Goal: Information Seeking & Learning: Learn about a topic

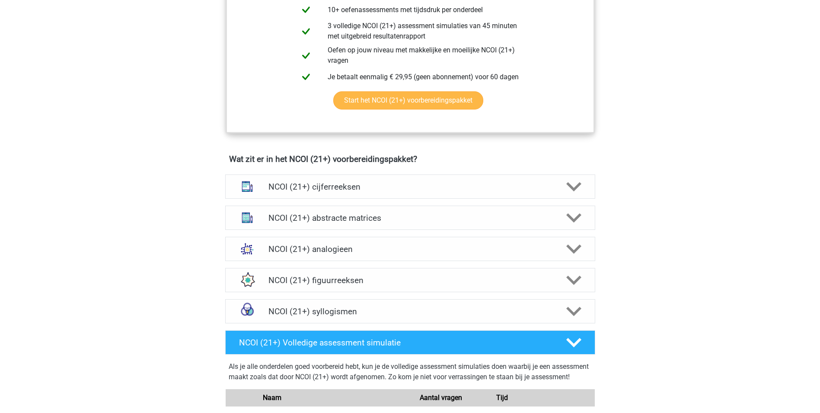
scroll to position [519, 0]
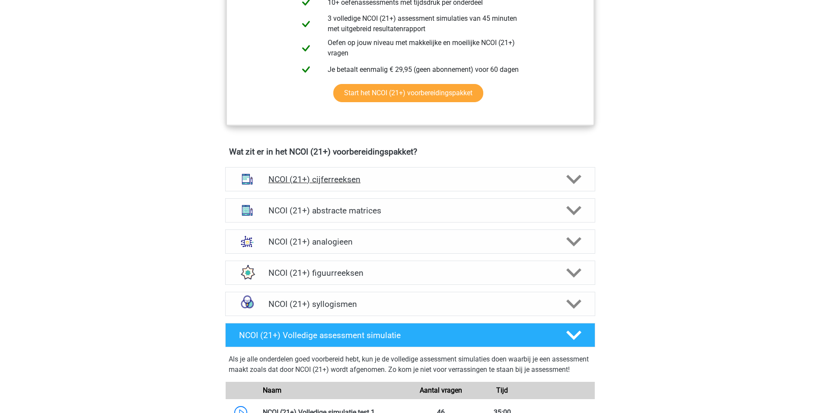
click at [579, 176] on polygon at bounding box center [573, 179] width 15 height 10
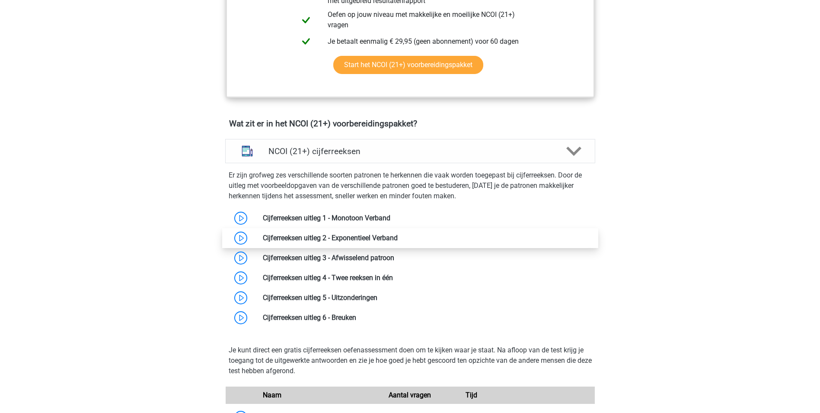
scroll to position [562, 0]
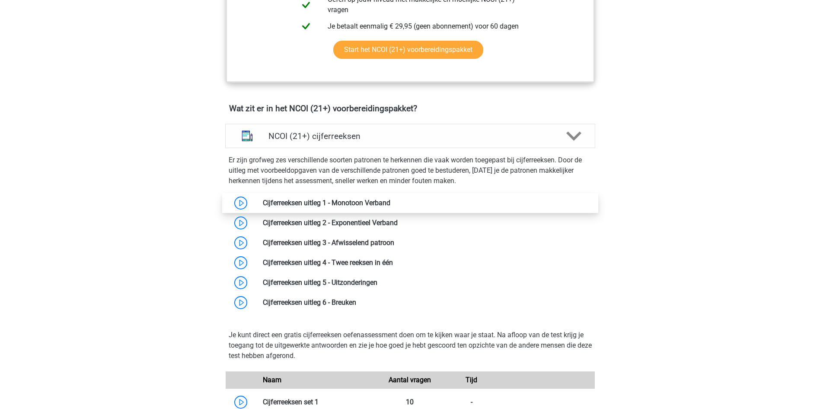
click at [390, 203] on link at bounding box center [390, 202] width 0 height 8
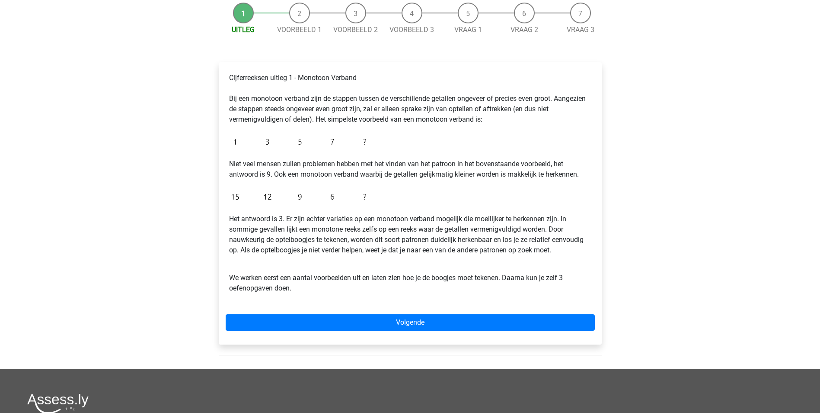
scroll to position [130, 0]
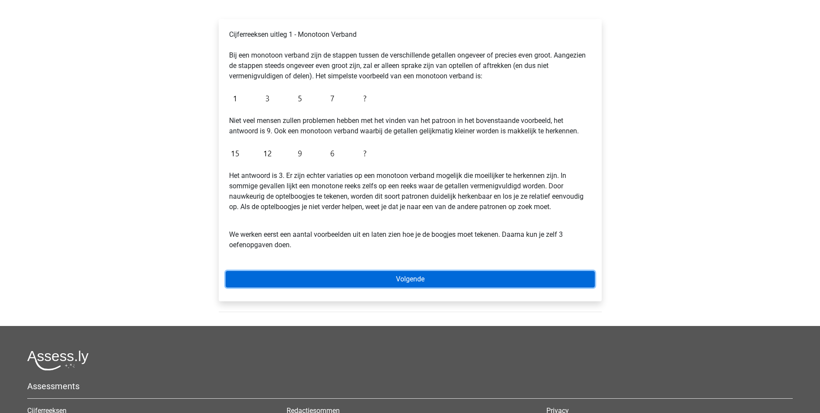
click at [431, 278] on link "Volgende" at bounding box center [410, 279] width 369 height 16
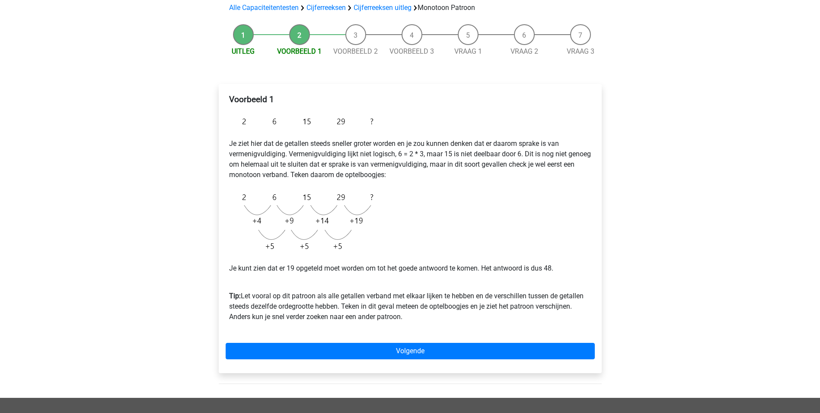
scroll to position [43, 0]
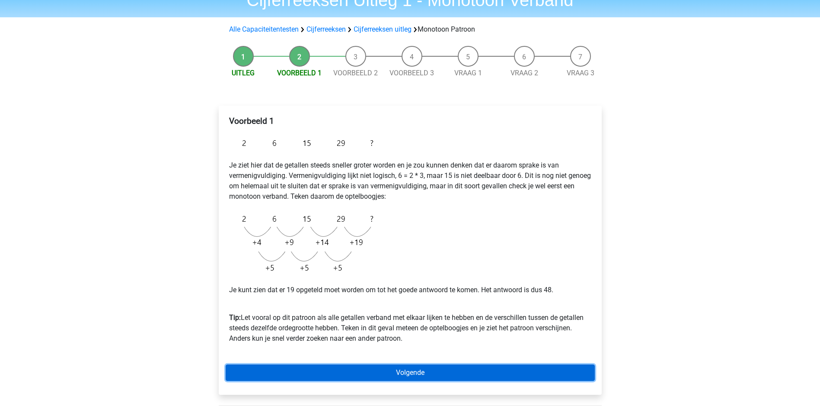
click at [467, 365] on link "Volgende" at bounding box center [410, 372] width 369 height 16
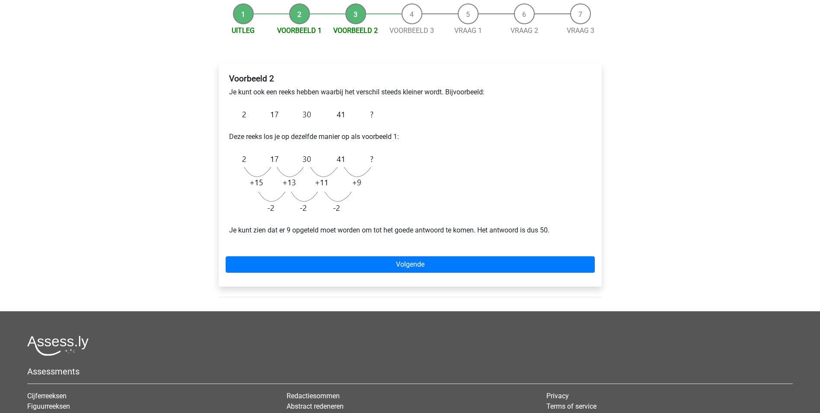
scroll to position [86, 0]
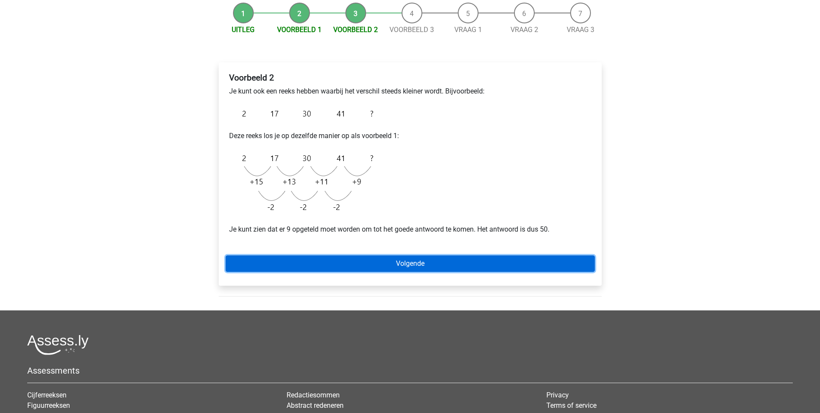
click at [416, 259] on link "Volgende" at bounding box center [410, 263] width 369 height 16
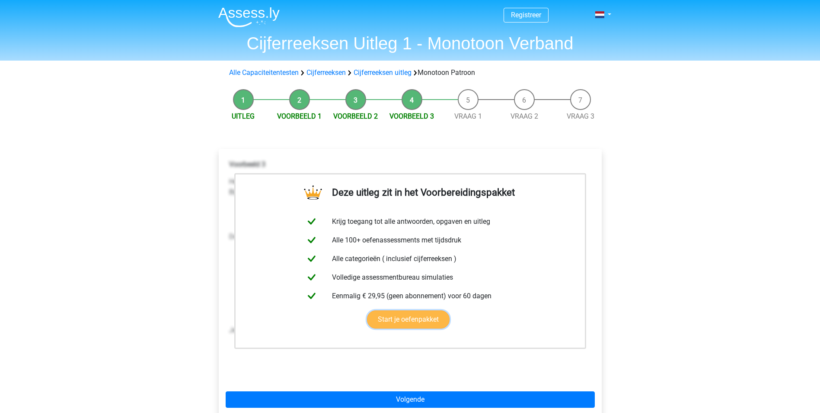
click at [414, 320] on link "Start je oefenpakket" at bounding box center [408, 319] width 83 height 18
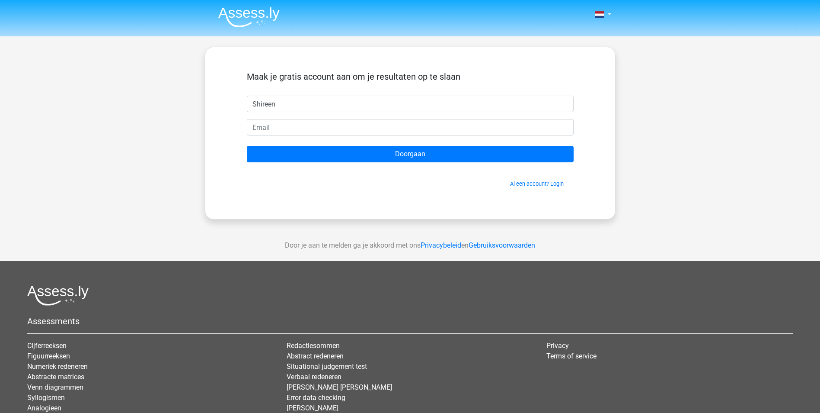
type input "Shireen"
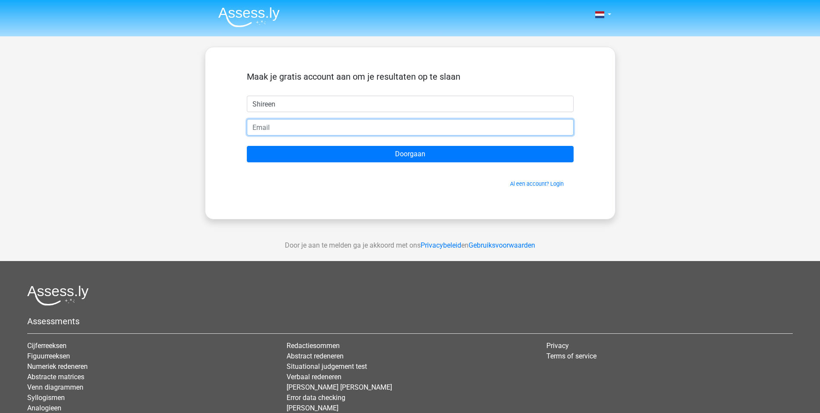
click at [332, 129] on input "email" at bounding box center [410, 127] width 327 height 16
type input "[EMAIL_ADDRESS][DOMAIN_NAME]"
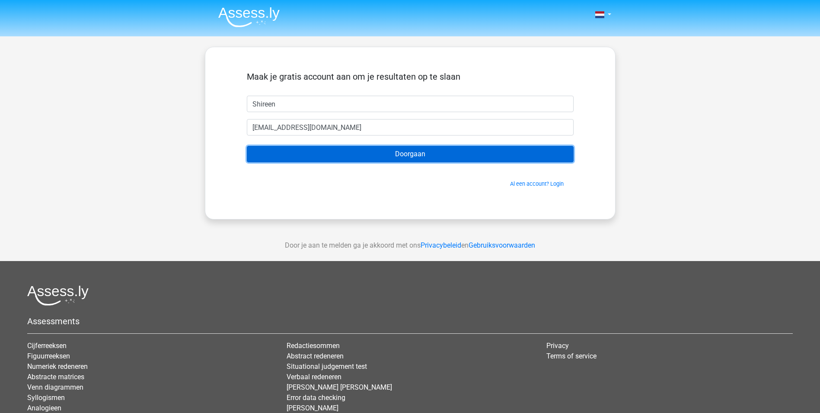
click at [413, 157] on input "Doorgaan" at bounding box center [410, 154] width 327 height 16
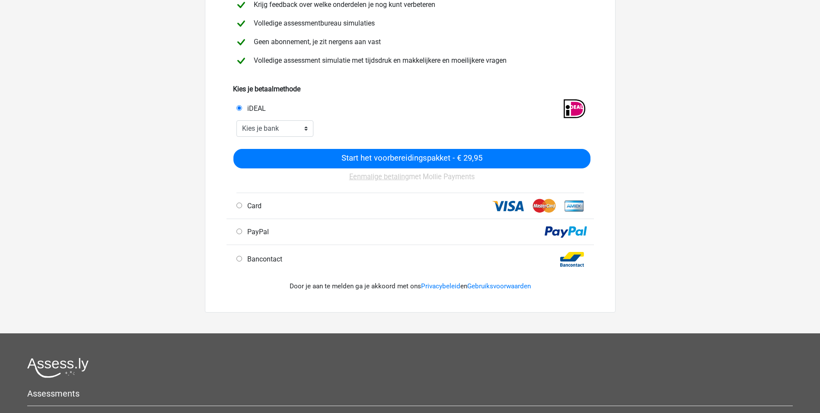
scroll to position [86, 0]
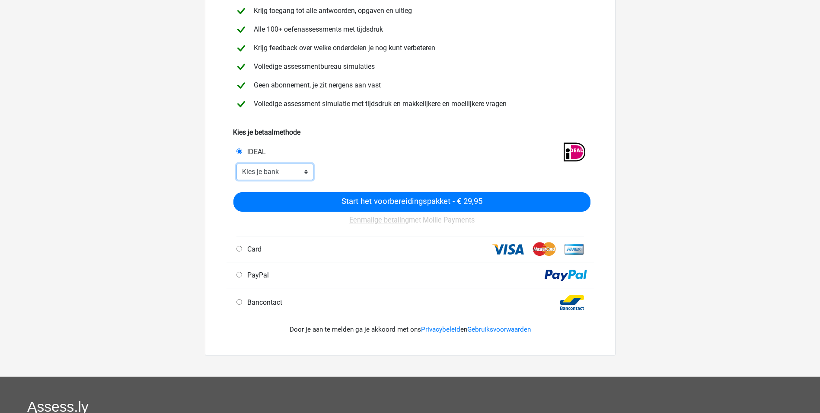
click at [286, 172] on select "Kies je bank ABN AMRO ING Rabobank ASN Bank bunq Knab N26 NN Regiobank Revolut …" at bounding box center [275, 171] width 77 height 16
select select "ideal_INGBNL2A"
click at [237, 163] on select "Kies je bank ABN AMRO ING Rabobank ASN Bank bunq Knab N26 NN Regiobank Revolut …" at bounding box center [275, 171] width 77 height 16
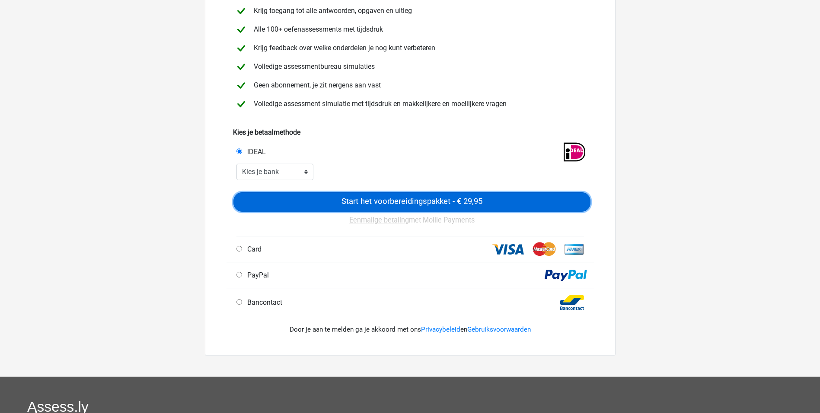
click at [406, 196] on input "Start het voorbereidingspakket - € 29,95" at bounding box center [411, 201] width 357 height 19
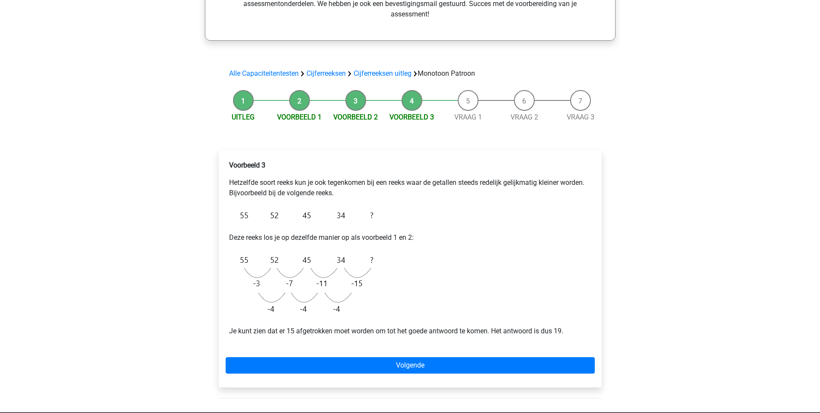
scroll to position [259, 0]
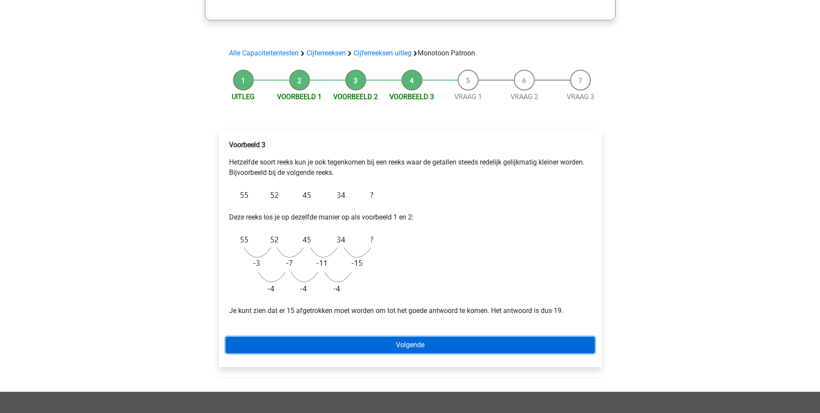
drag, startPoint x: 405, startPoint y: 345, endPoint x: 421, endPoint y: 313, distance: 35.6
click at [405, 345] on link "Volgende" at bounding box center [410, 344] width 369 height 16
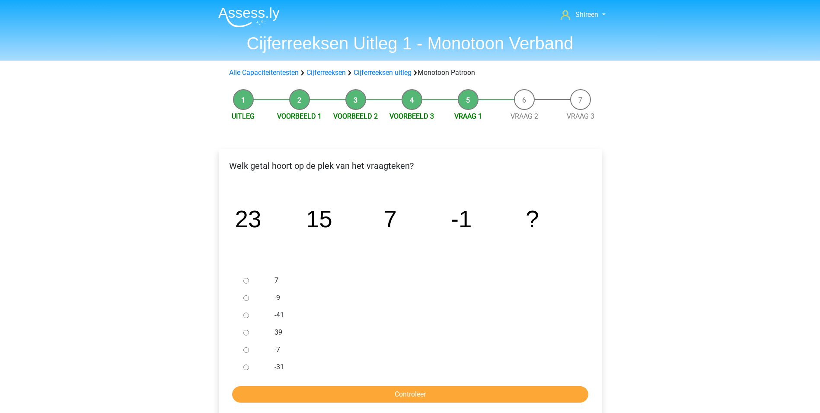
click at [244, 299] on input "-9" at bounding box center [246, 298] width 6 height 6
radio input "true"
click at [371, 389] on input "Controleer" at bounding box center [410, 394] width 356 height 16
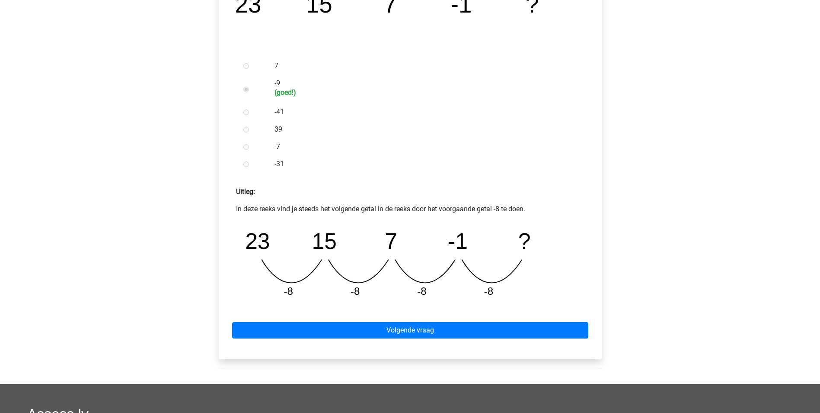
scroll to position [259, 0]
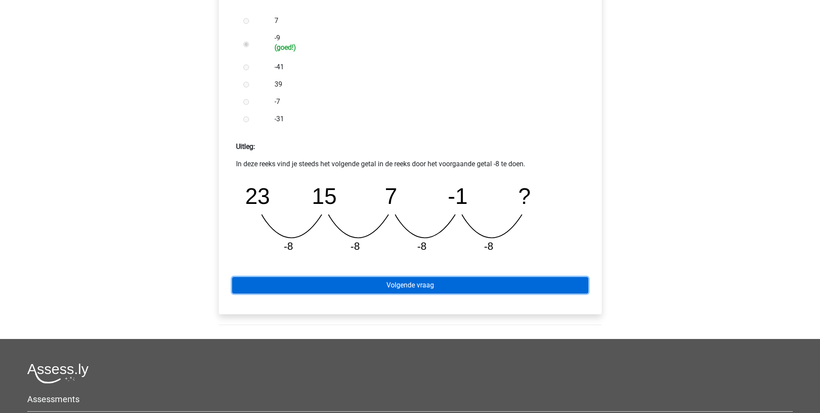
click at [413, 288] on link "Volgende vraag" at bounding box center [410, 285] width 356 height 16
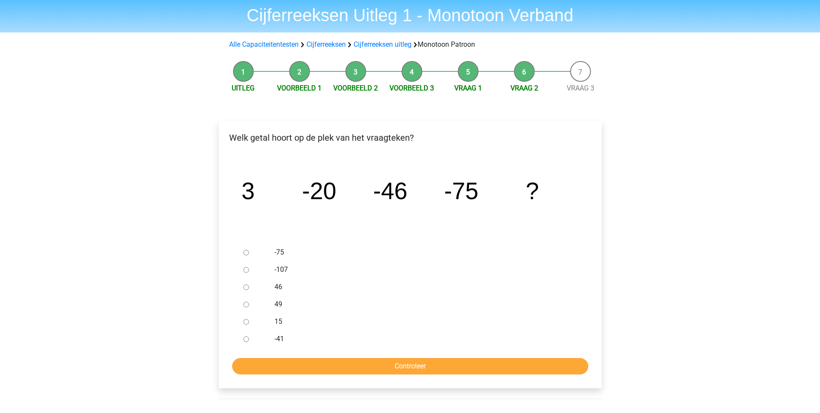
scroll to position [43, 0]
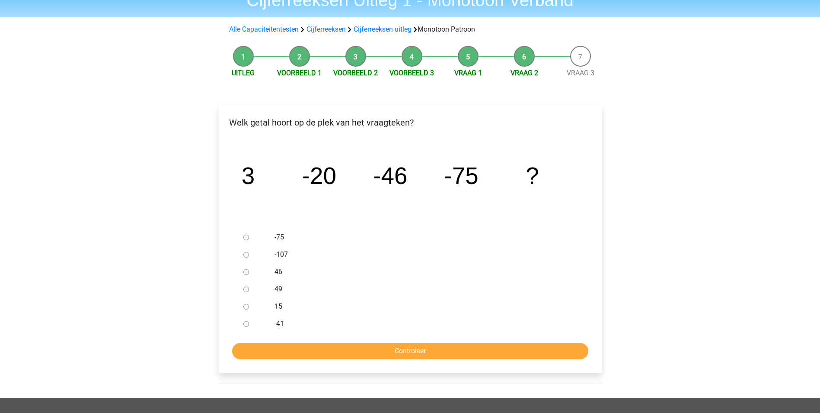
click at [249, 289] on input "49" at bounding box center [246, 289] width 6 height 6
radio input "true"
click at [416, 345] on input "Controleer" at bounding box center [410, 350] width 356 height 16
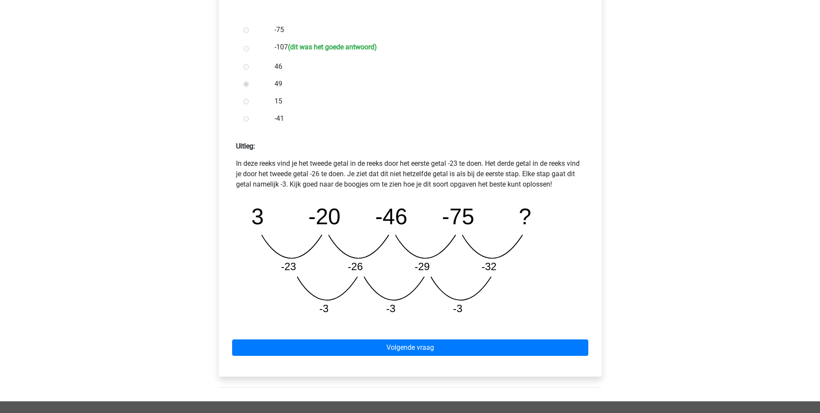
scroll to position [303, 0]
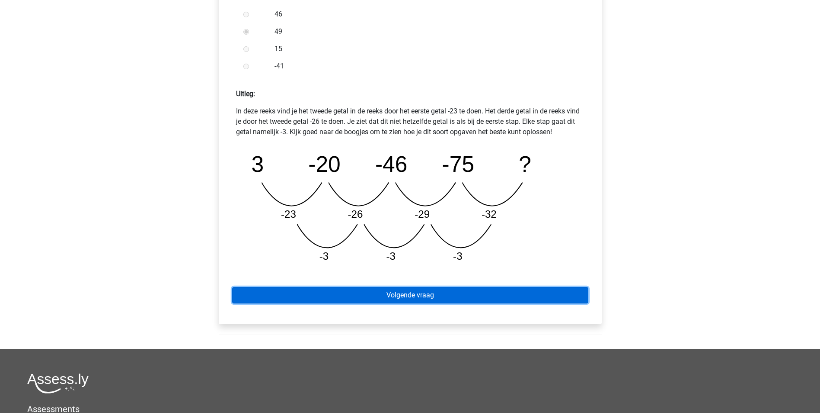
click at [435, 291] on link "Volgende vraag" at bounding box center [410, 295] width 356 height 16
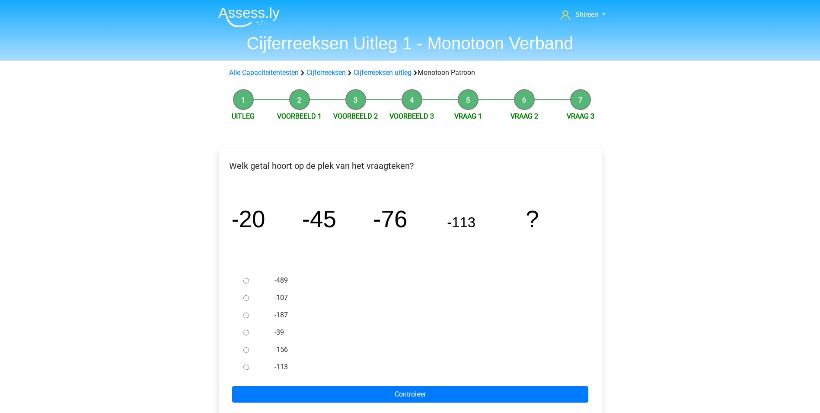
drag, startPoint x: 249, startPoint y: 349, endPoint x: 255, endPoint y: 355, distance: 7.6
click at [249, 349] on div at bounding box center [254, 349] width 29 height 17
click at [247, 351] on input "-156" at bounding box center [246, 350] width 6 height 6
radio input "true"
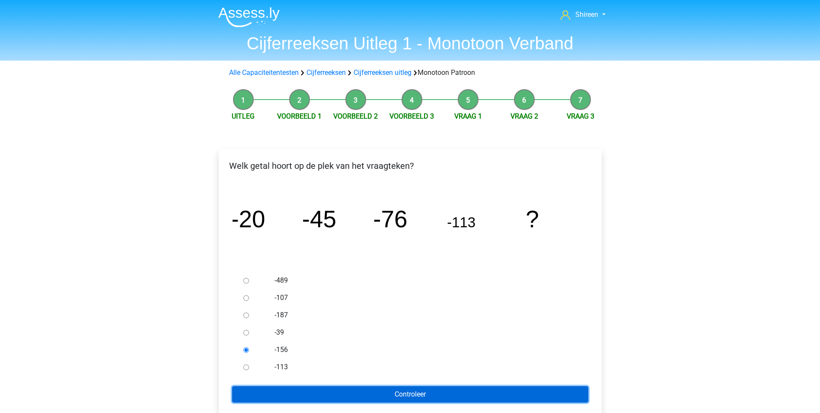
click at [377, 400] on input "Controleer" at bounding box center [410, 394] width 356 height 16
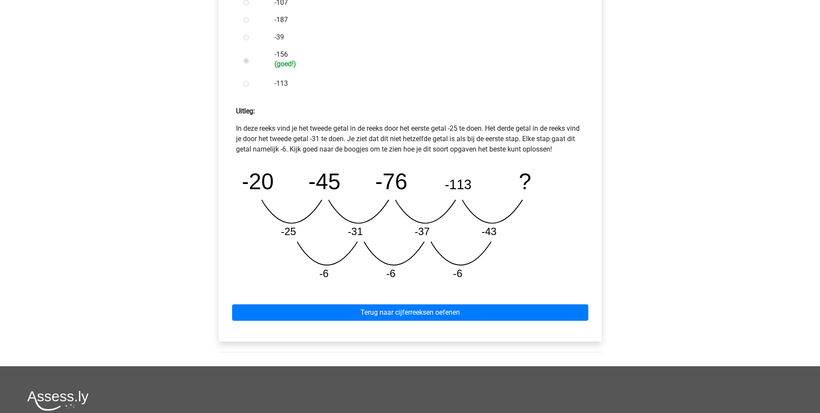
scroll to position [346, 0]
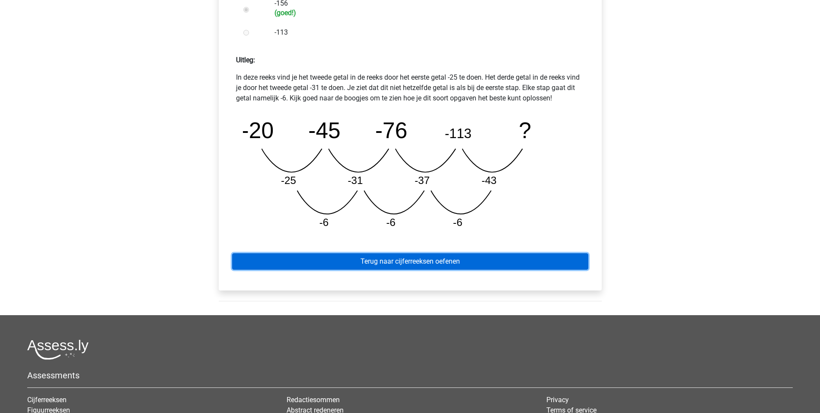
click at [410, 268] on link "Terug naar cijferreeksen oefenen" at bounding box center [410, 261] width 356 height 16
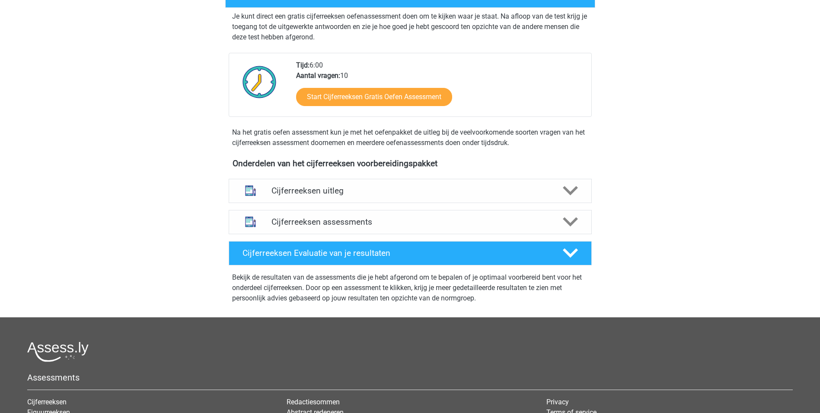
scroll to position [173, 0]
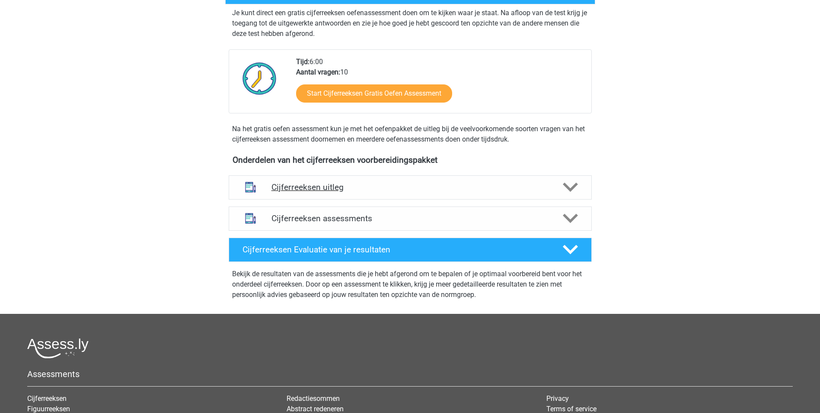
click at [434, 192] on h4 "Cijferreeksen uitleg" at bounding box center [411, 187] width 278 height 10
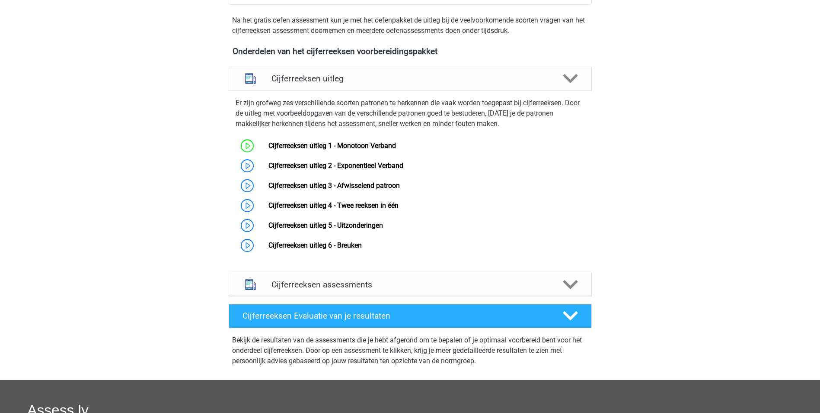
scroll to position [303, 0]
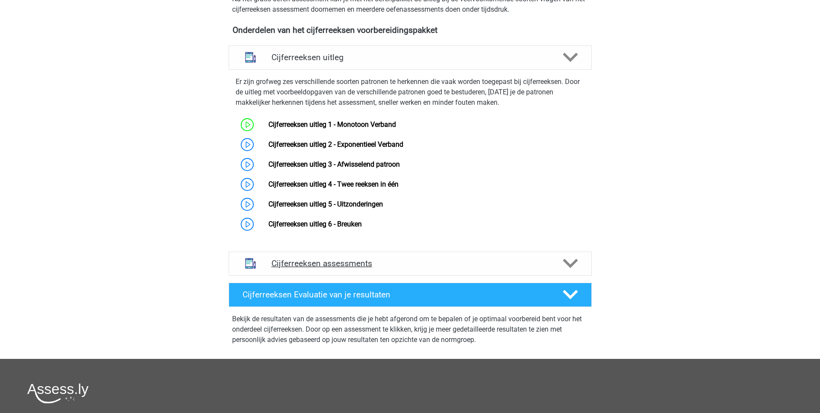
click at [420, 268] on h4 "Cijferreeksen assessments" at bounding box center [411, 263] width 278 height 10
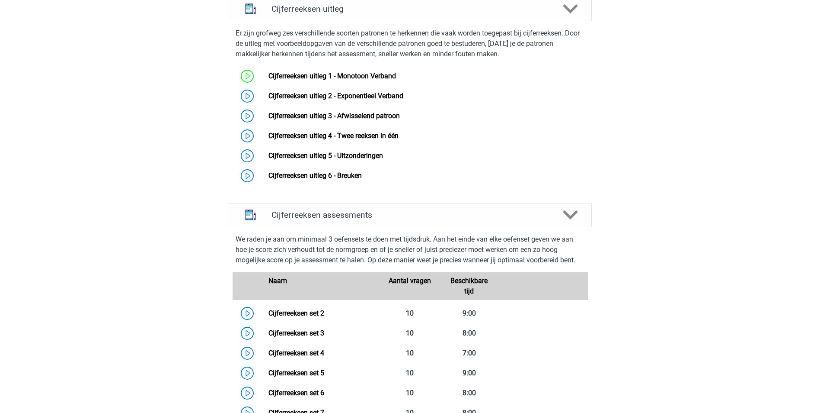
scroll to position [389, 0]
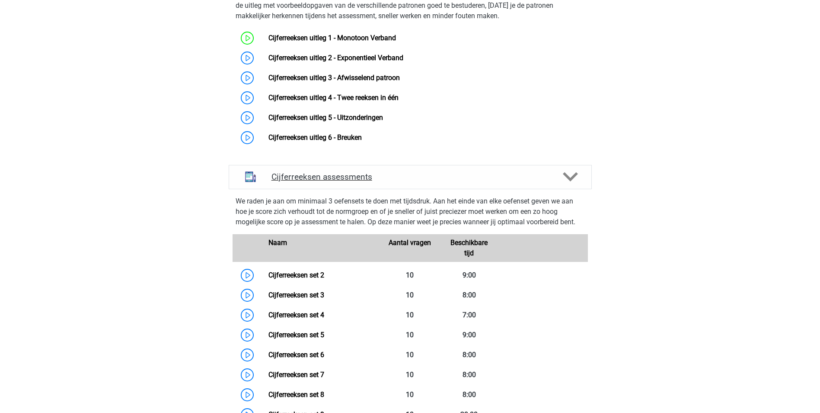
click at [556, 184] on div at bounding box center [569, 176] width 29 height 15
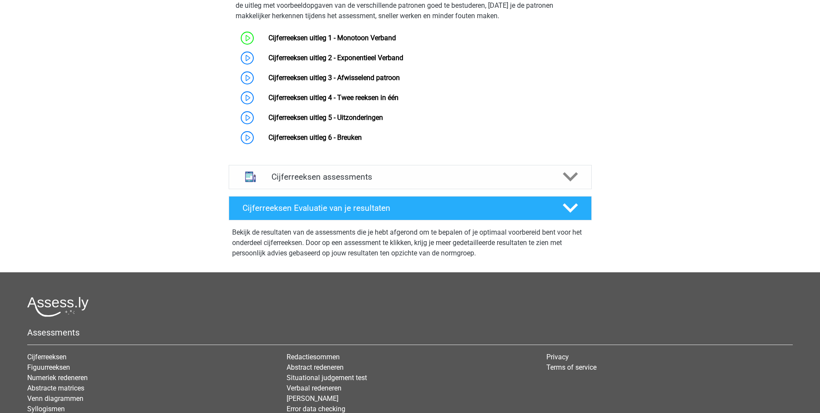
scroll to position [303, 0]
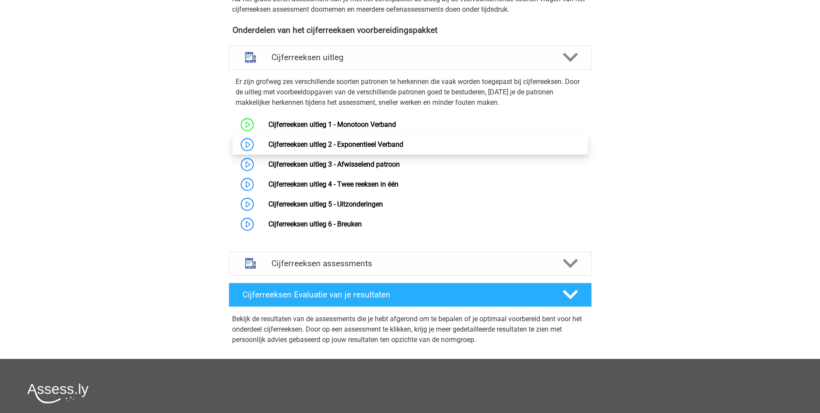
click at [269, 148] on link "Cijferreeksen uitleg 2 - Exponentieel Verband" at bounding box center [336, 144] width 135 height 8
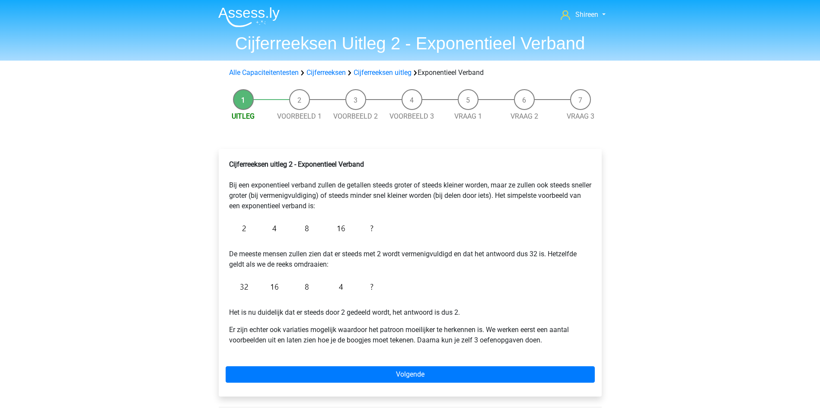
scroll to position [43, 0]
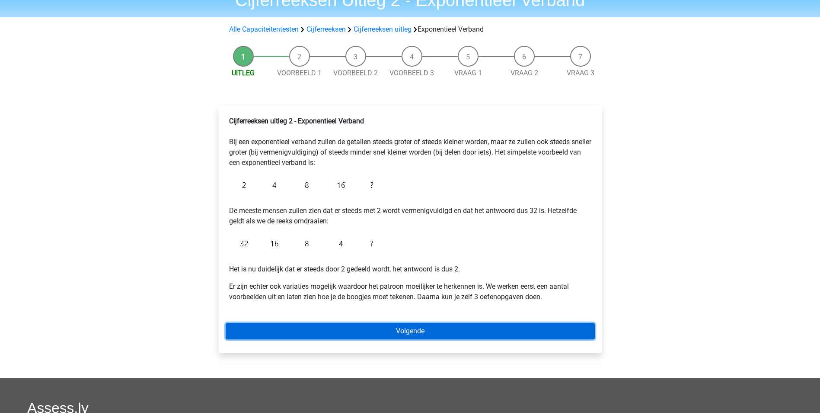
click at [450, 323] on link "Volgende" at bounding box center [410, 331] width 369 height 16
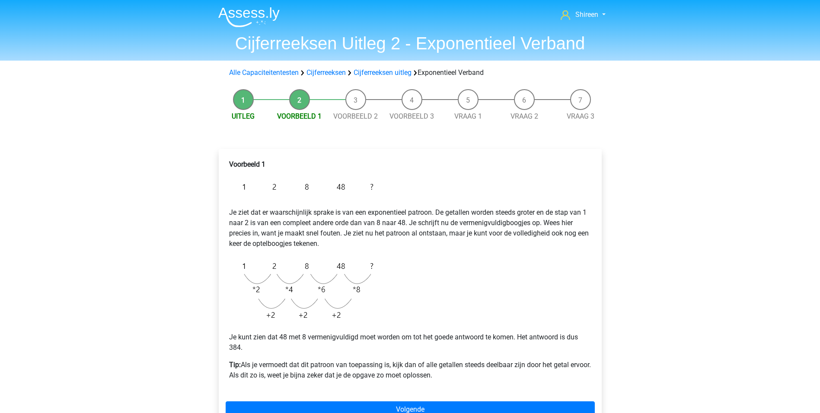
scroll to position [43, 0]
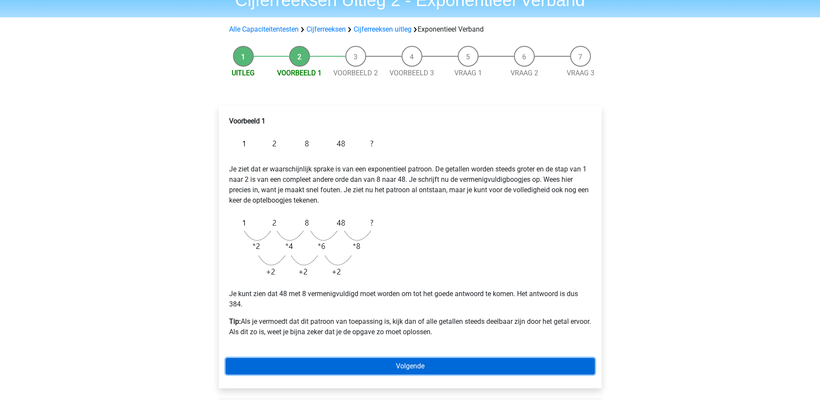
click at [433, 362] on link "Volgende" at bounding box center [410, 366] width 369 height 16
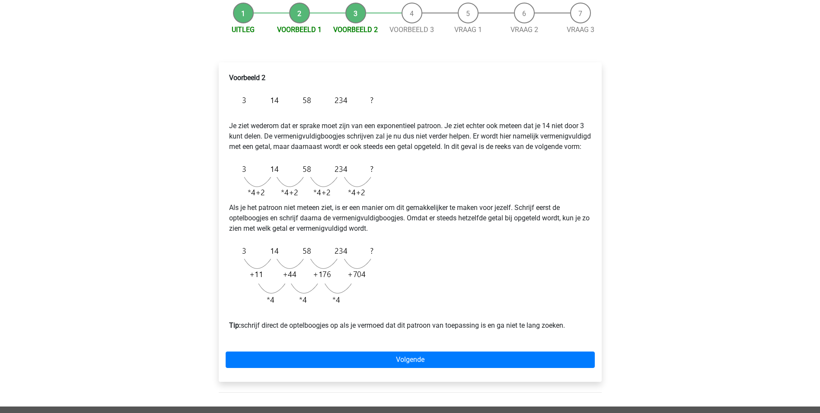
scroll to position [130, 0]
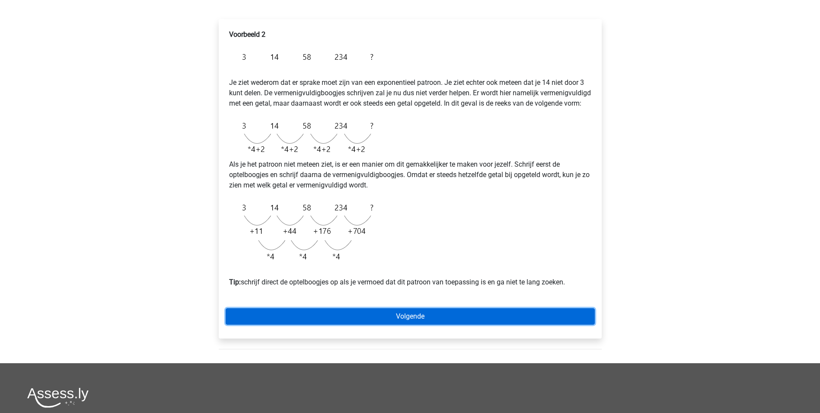
click at [465, 324] on link "Volgende" at bounding box center [410, 316] width 369 height 16
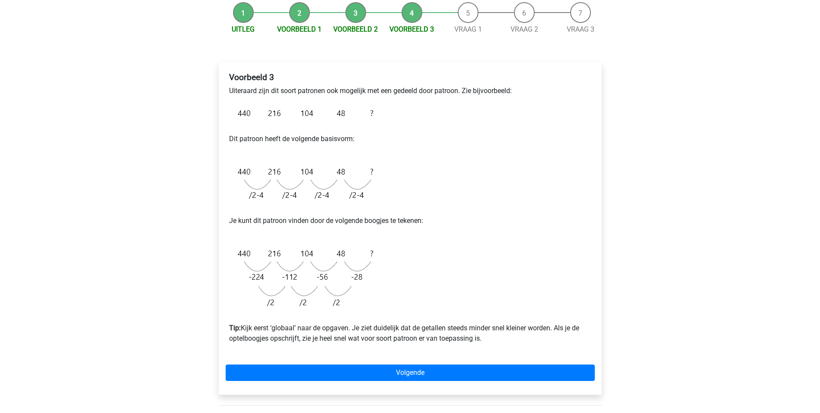
scroll to position [86, 0]
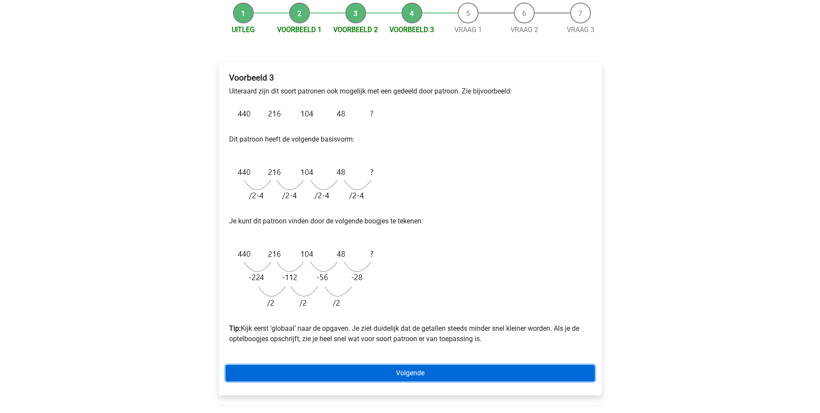
click at [429, 366] on link "Volgende" at bounding box center [410, 373] width 369 height 16
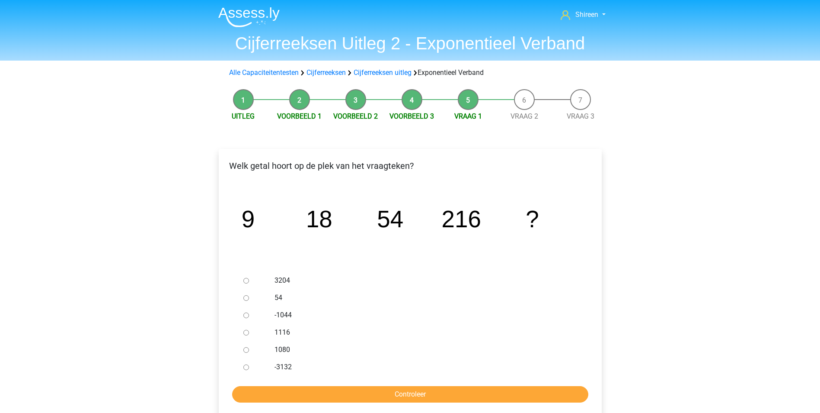
click at [288, 367] on label "-3132" at bounding box center [424, 366] width 299 height 10
click at [249, 367] on input "-3132" at bounding box center [246, 367] width 6 height 6
radio input "true"
click at [451, 394] on input "Controleer" at bounding box center [410, 394] width 356 height 16
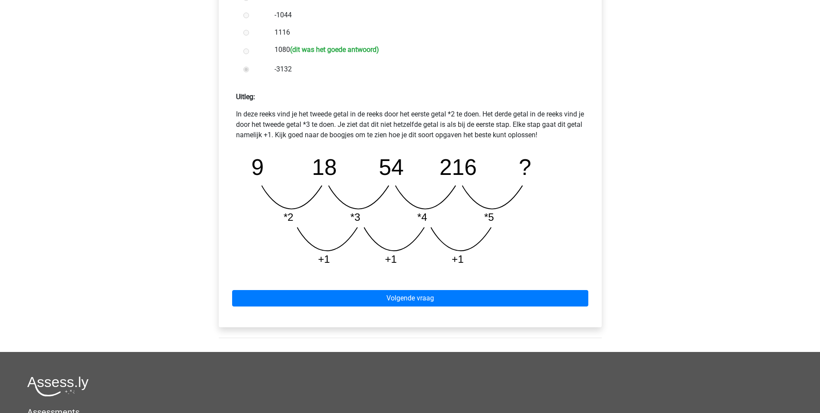
scroll to position [346, 0]
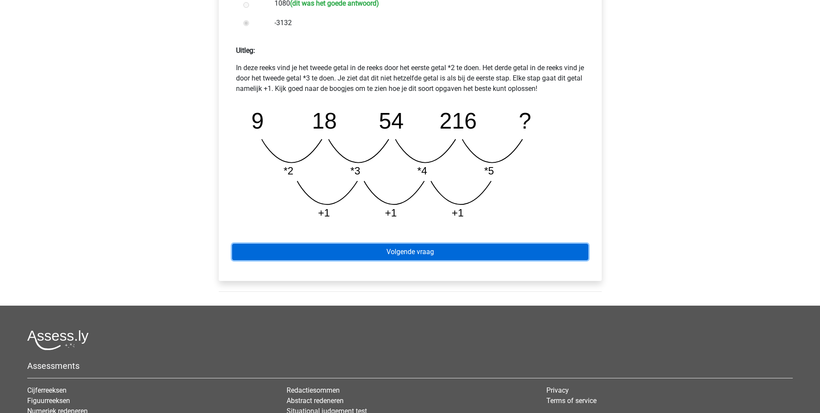
click at [497, 249] on link "Volgende vraag" at bounding box center [410, 251] width 356 height 16
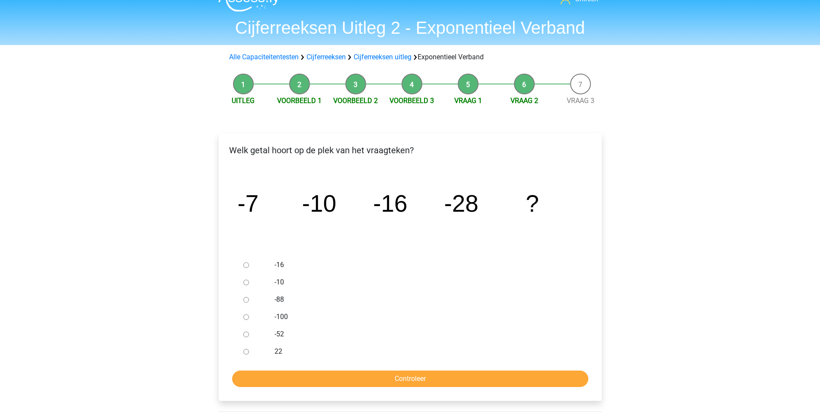
scroll to position [43, 0]
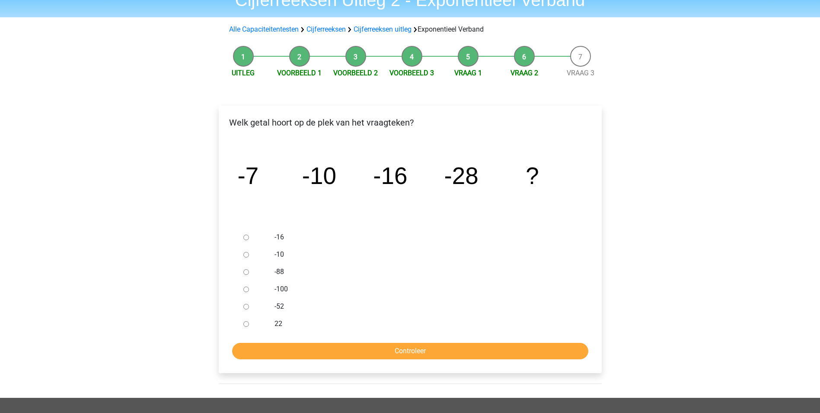
click at [246, 304] on input "-52" at bounding box center [246, 307] width 6 height 6
radio input "true"
click at [447, 350] on input "Controleer" at bounding box center [410, 350] width 356 height 16
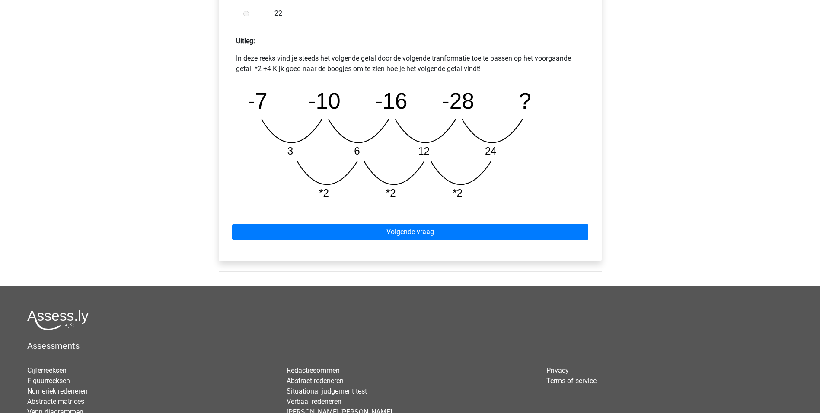
scroll to position [466, 0]
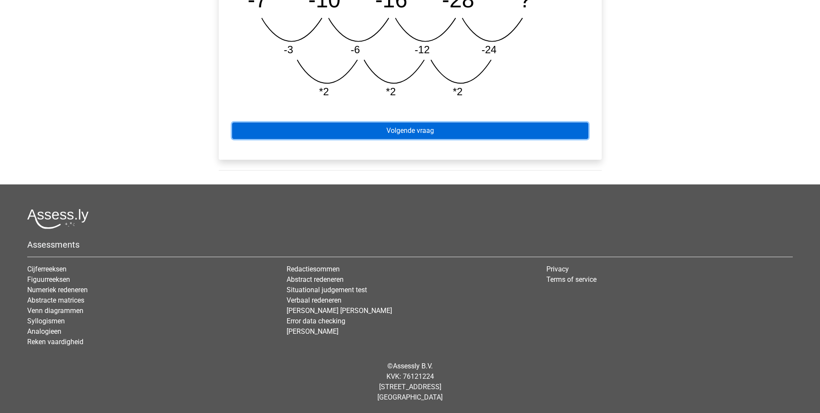
click at [487, 129] on link "Volgende vraag" at bounding box center [410, 130] width 356 height 16
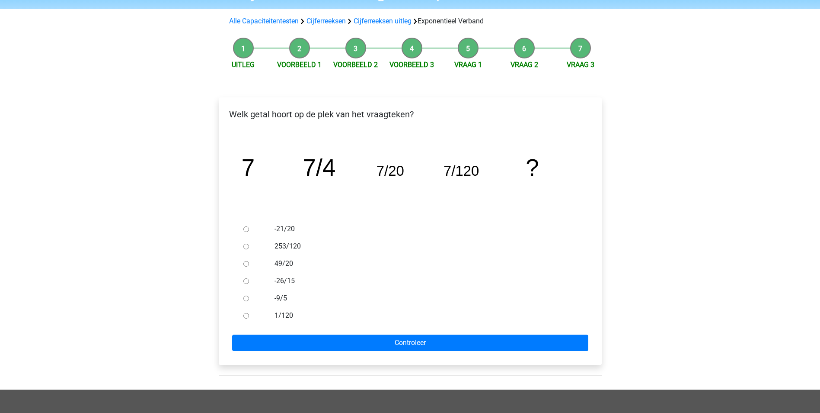
scroll to position [43, 0]
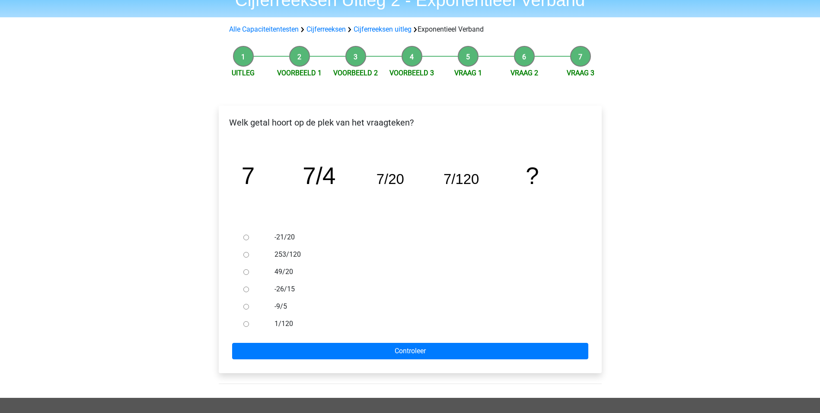
click at [249, 272] on input "49/20" at bounding box center [246, 272] width 6 height 6
radio input "true"
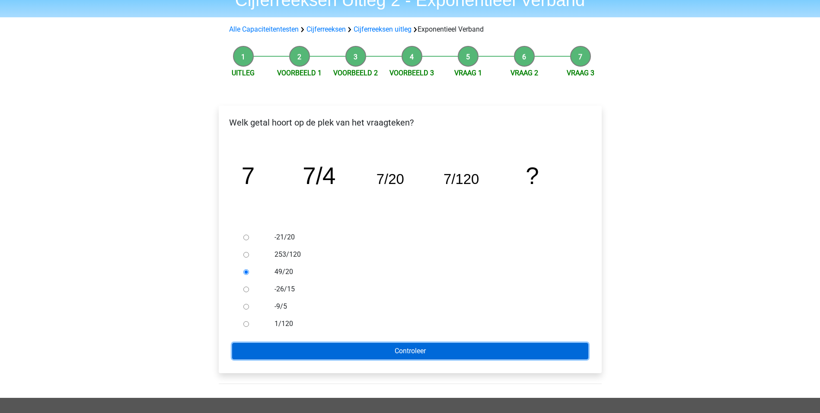
click at [443, 356] on input "Controleer" at bounding box center [410, 350] width 356 height 16
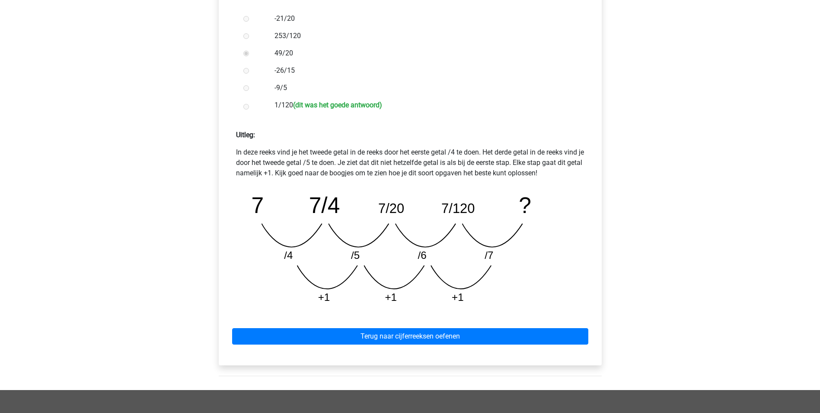
scroll to position [346, 0]
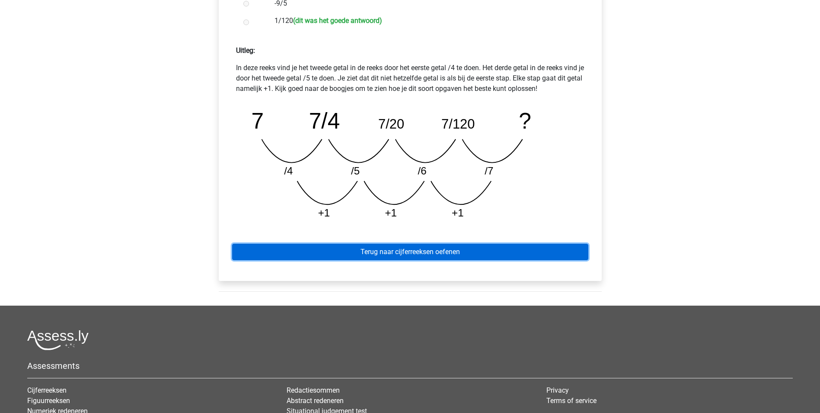
click at [519, 250] on link "Terug naar cijferreeksen oefenen" at bounding box center [410, 251] width 356 height 16
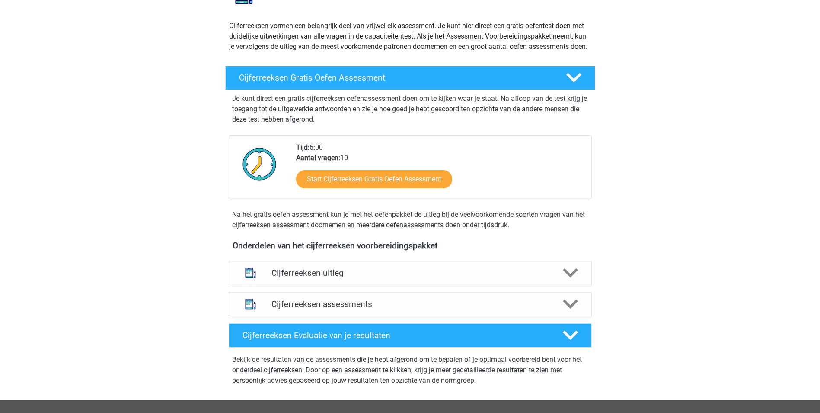
scroll to position [86, 0]
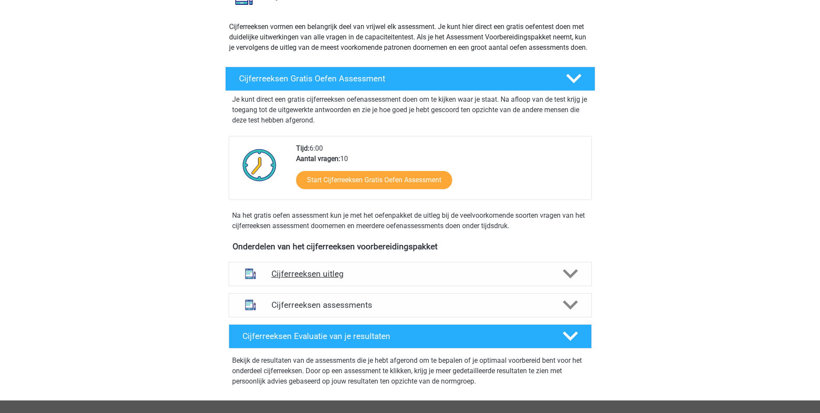
click at [475, 278] on h4 "Cijferreeksen uitleg" at bounding box center [411, 274] width 278 height 10
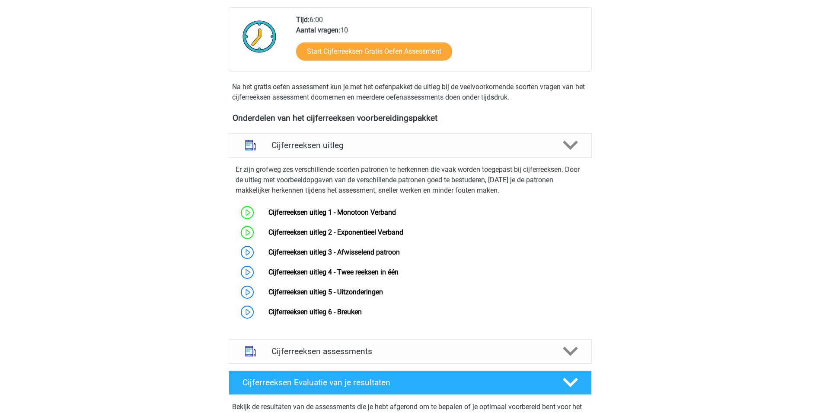
scroll to position [173, 0]
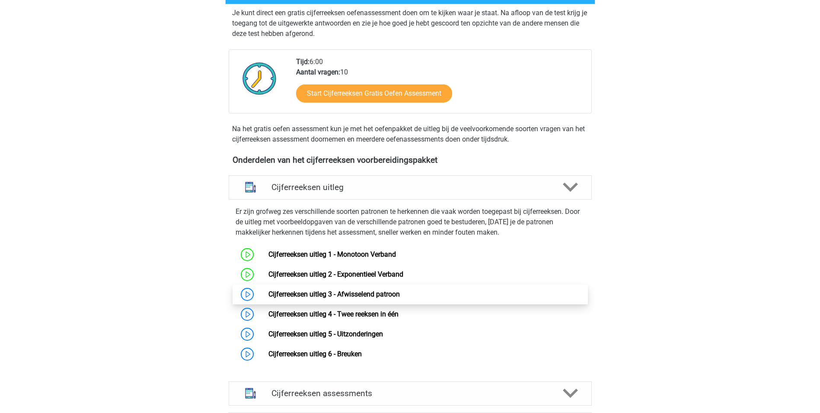
click at [269, 298] on link "Cijferreeksen uitleg 3 - Afwisselend patroon" at bounding box center [334, 294] width 131 height 8
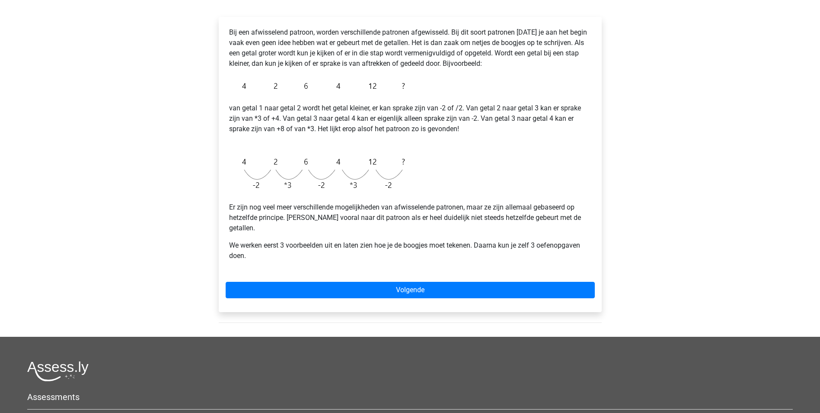
scroll to position [173, 0]
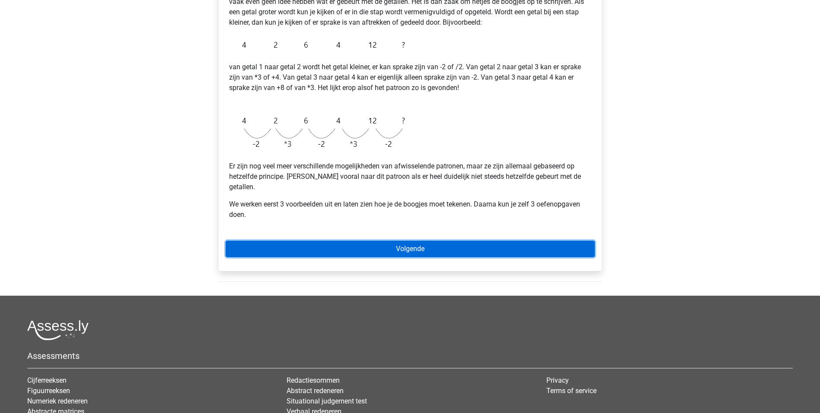
drag, startPoint x: 359, startPoint y: 237, endPoint x: 363, endPoint y: 234, distance: 4.9
click at [359, 240] on link "Volgende" at bounding box center [410, 248] width 369 height 16
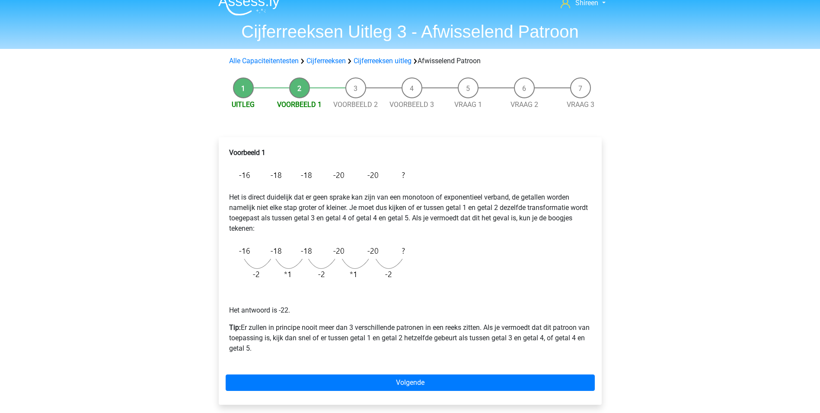
scroll to position [86, 0]
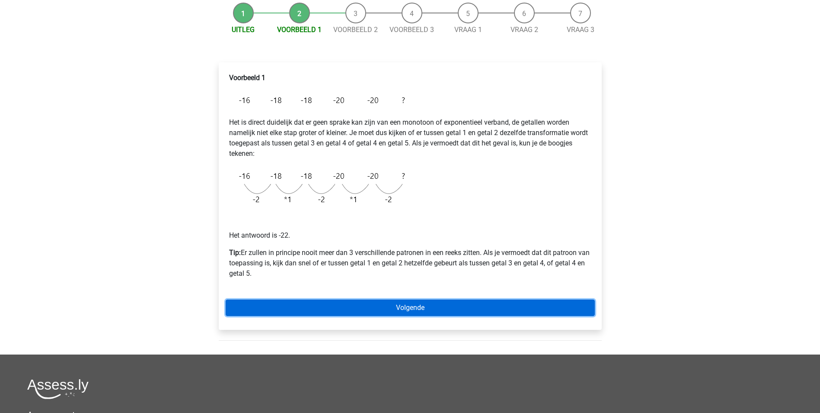
click at [425, 305] on link "Volgende" at bounding box center [410, 307] width 369 height 16
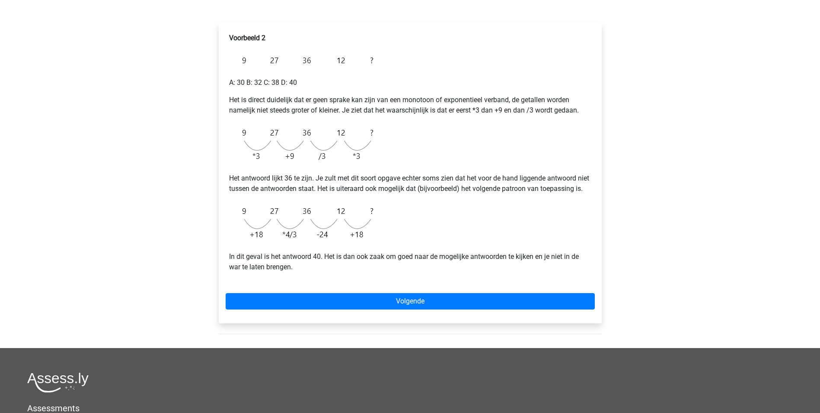
scroll to position [130, 0]
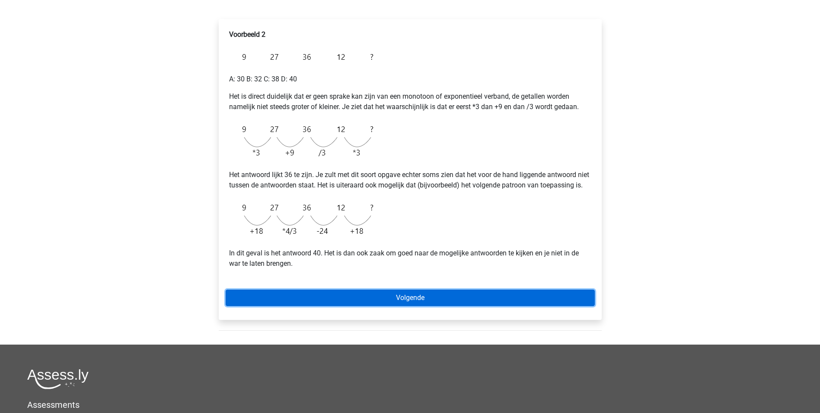
click at [454, 306] on link "Volgende" at bounding box center [410, 297] width 369 height 16
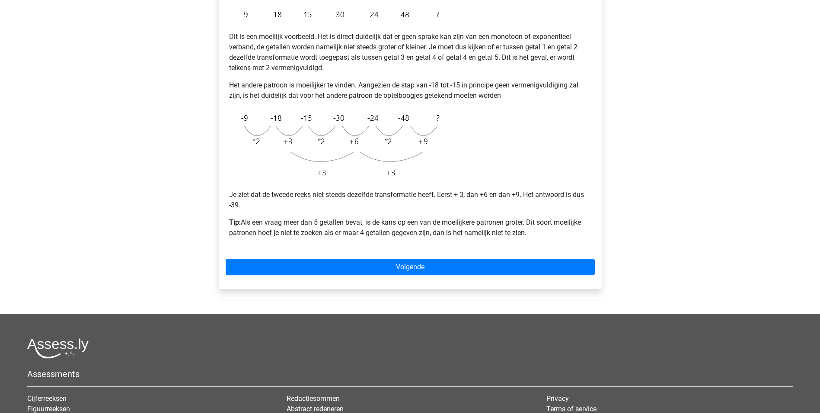
scroll to position [173, 0]
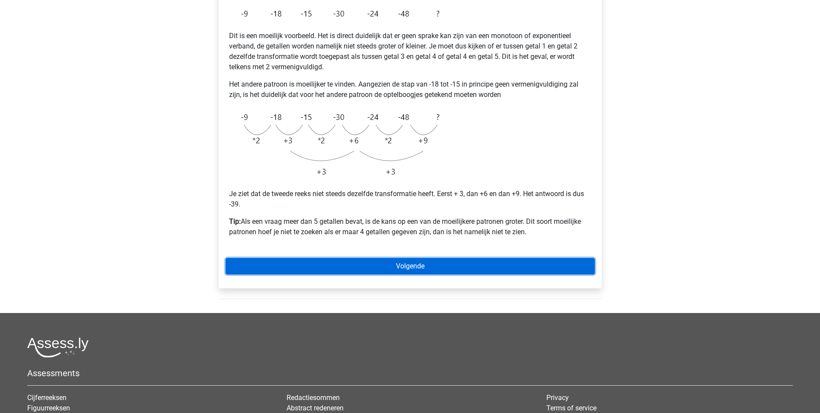
click at [480, 263] on link "Volgende" at bounding box center [410, 266] width 369 height 16
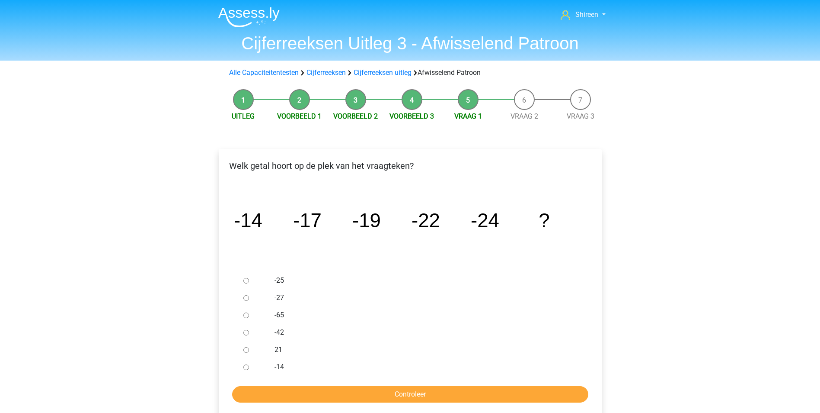
click at [247, 294] on div at bounding box center [254, 297] width 29 height 17
click at [248, 297] on input "-27" at bounding box center [246, 298] width 6 height 6
radio input "true"
click at [423, 397] on input "Controleer" at bounding box center [410, 394] width 356 height 16
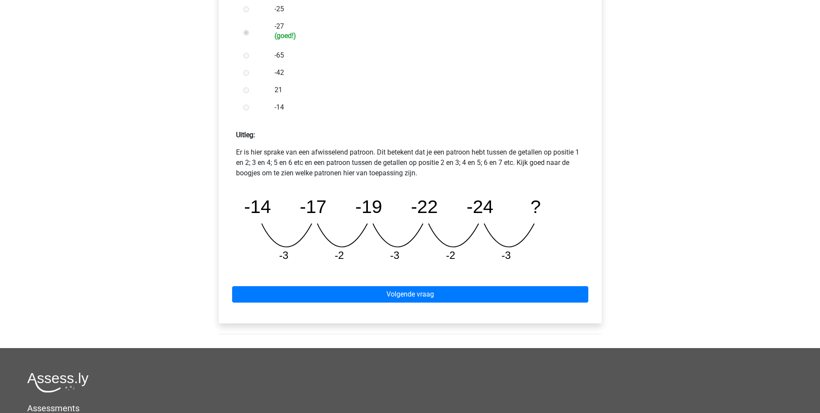
scroll to position [346, 0]
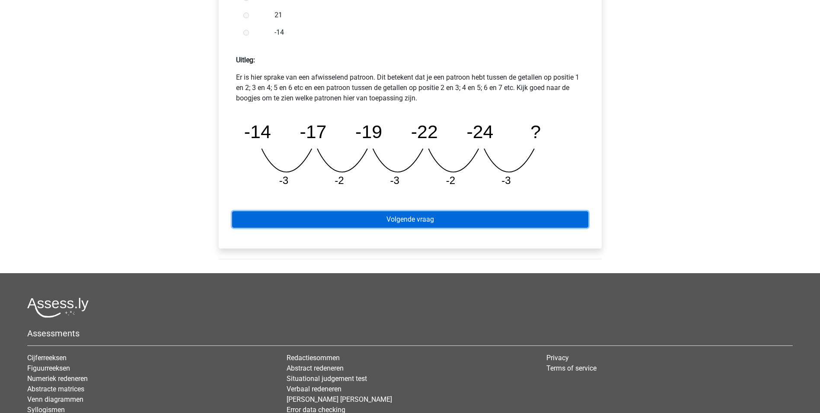
click at [492, 219] on link "Volgende vraag" at bounding box center [410, 219] width 356 height 16
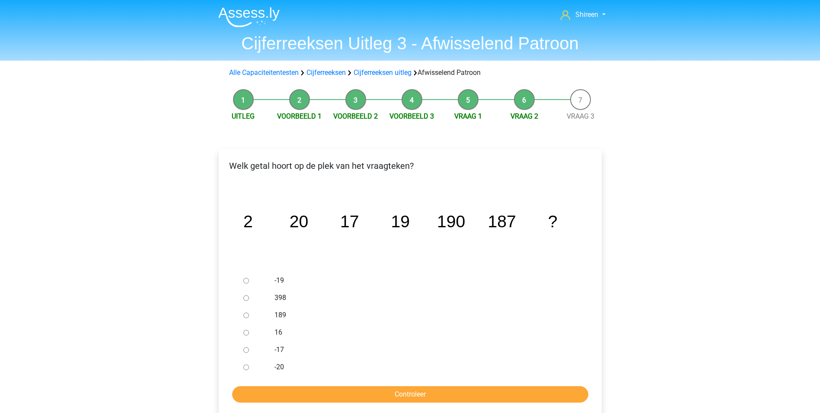
click at [244, 315] on input "189" at bounding box center [246, 315] width 6 height 6
radio input "true"
click at [466, 394] on input "Controleer" at bounding box center [410, 394] width 356 height 16
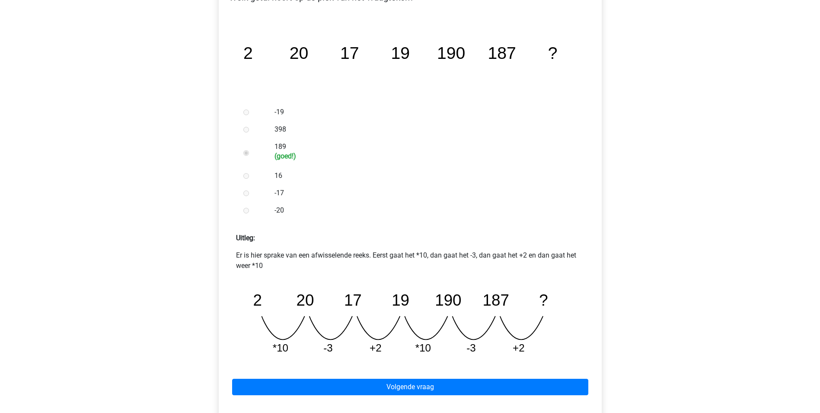
scroll to position [216, 0]
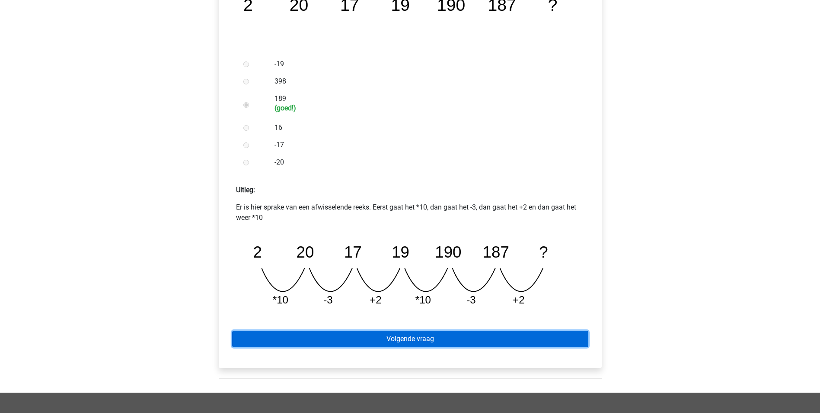
click at [455, 342] on link "Volgende vraag" at bounding box center [410, 338] width 356 height 16
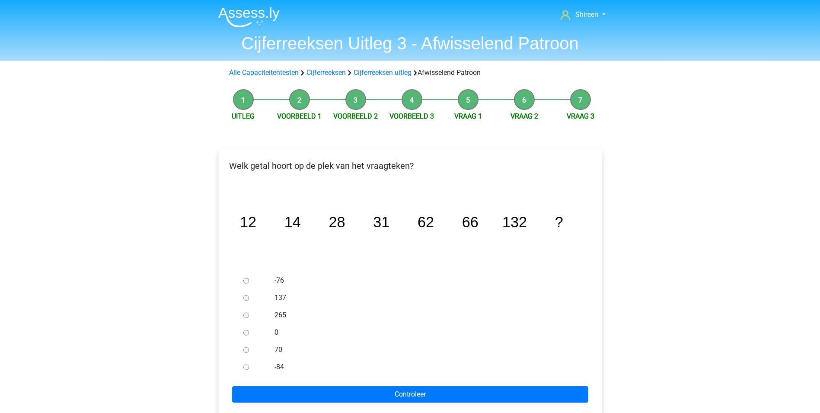
click at [246, 298] on input "137" at bounding box center [246, 298] width 6 height 6
radio input "true"
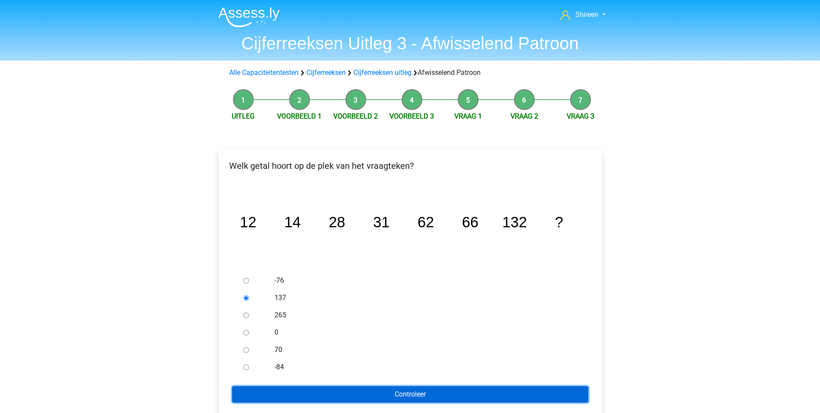
click at [389, 388] on input "Controleer" at bounding box center [410, 394] width 356 height 16
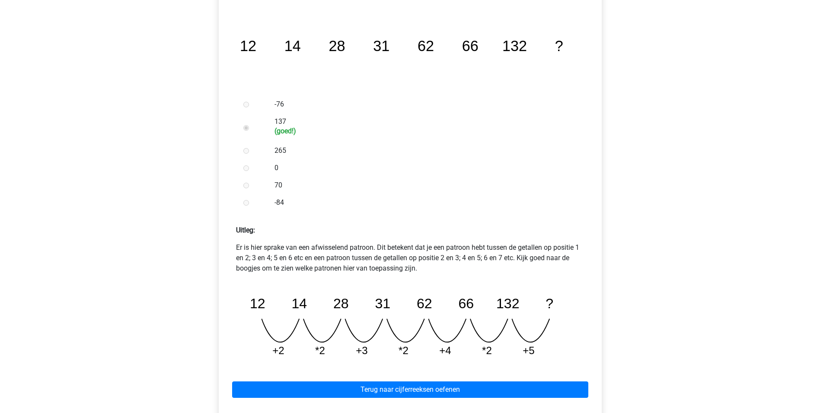
scroll to position [303, 0]
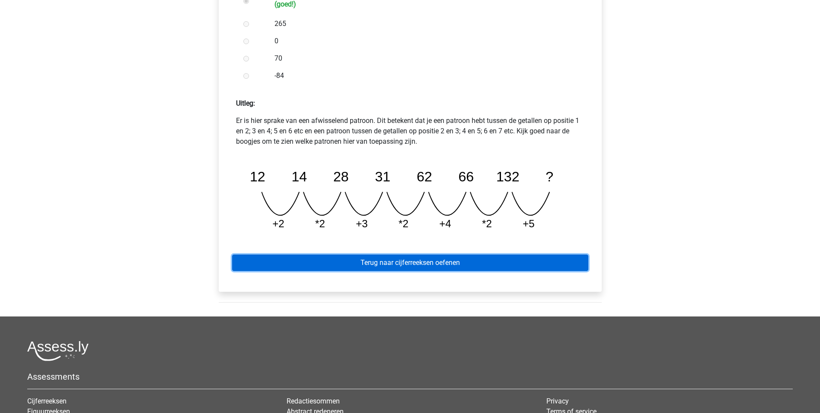
click at [460, 262] on link "Terug naar cijferreeksen oefenen" at bounding box center [410, 262] width 356 height 16
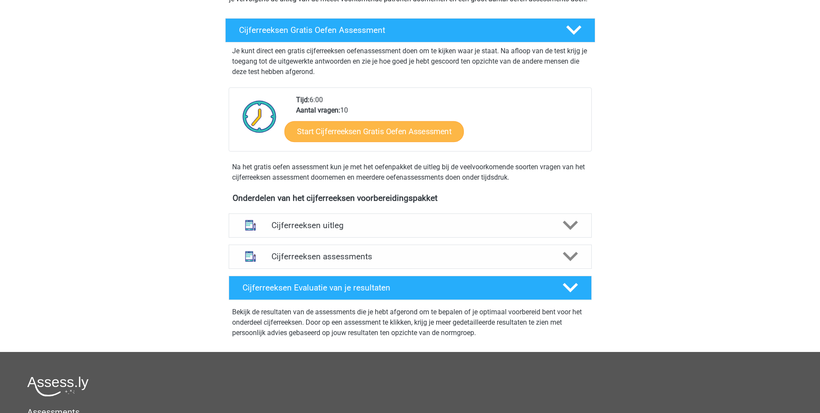
scroll to position [173, 0]
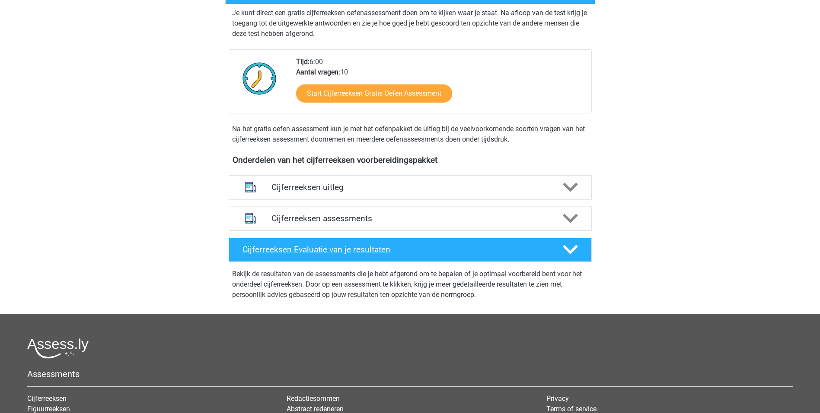
click at [429, 251] on div "Cijferreeksen Evaluatie van je resultaten" at bounding box center [410, 249] width 363 height 24
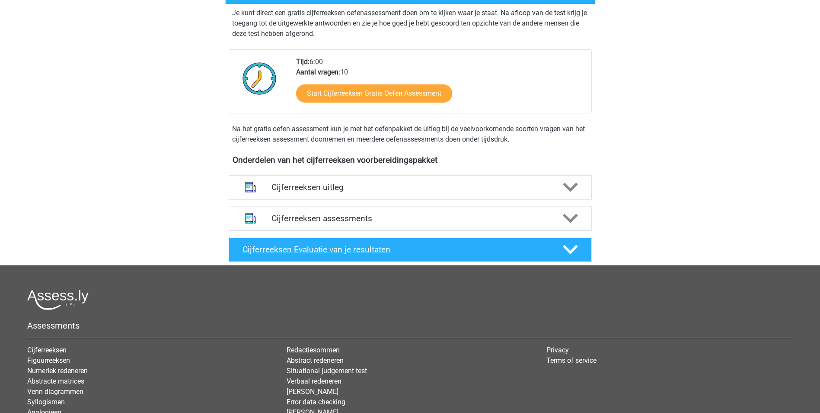
click at [429, 251] on div "Cijferreeksen Evaluatie van je resultaten" at bounding box center [410, 249] width 363 height 24
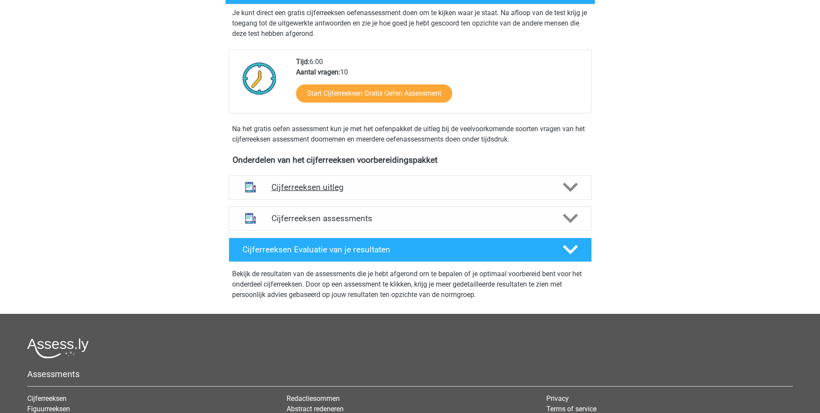
click at [377, 192] on h4 "Cijferreeksen uitleg" at bounding box center [411, 187] width 278 height 10
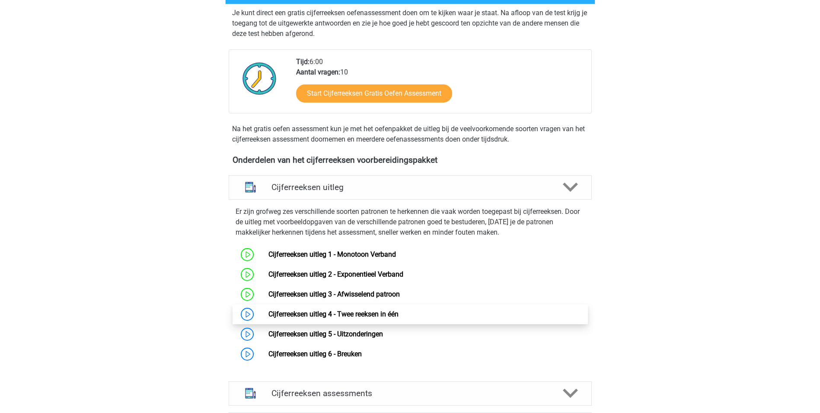
click at [269, 318] on link "Cijferreeksen uitleg 4 - Twee reeksen in één" at bounding box center [334, 314] width 130 height 8
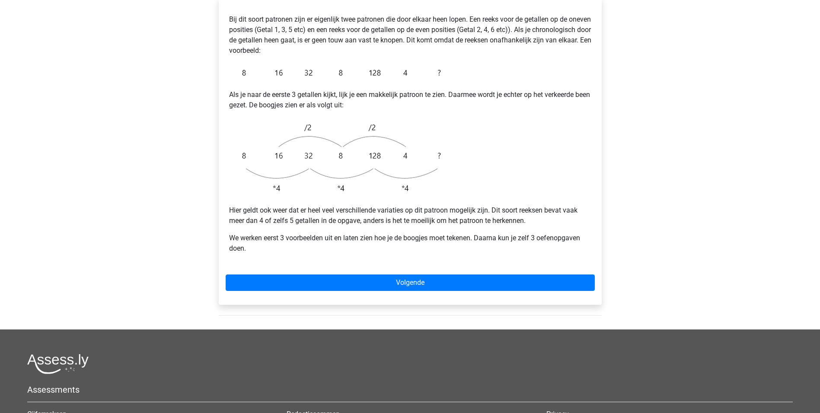
scroll to position [173, 0]
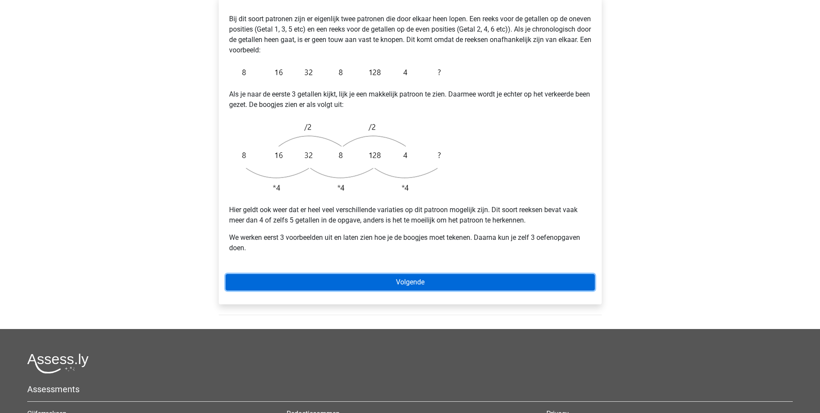
click at [536, 274] on link "Volgende" at bounding box center [410, 282] width 369 height 16
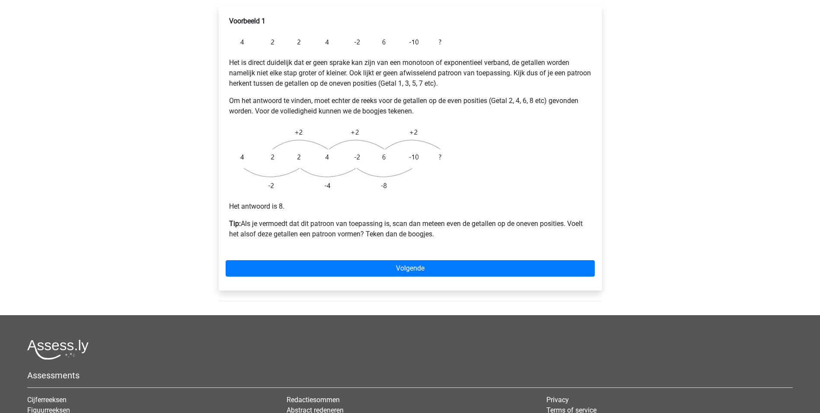
scroll to position [216, 0]
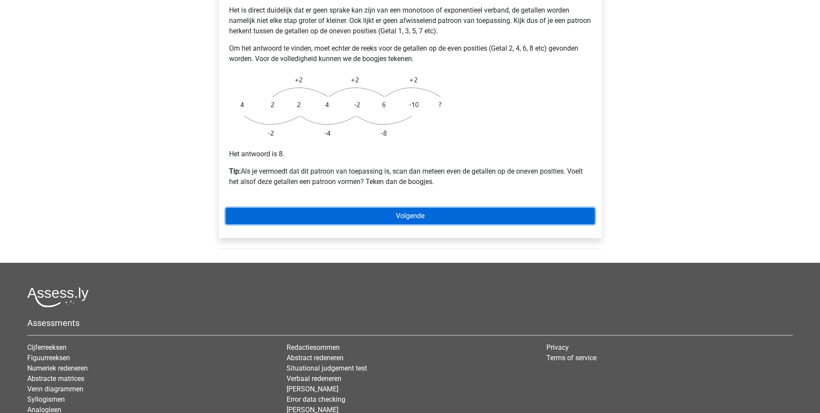
click at [453, 208] on link "Volgende" at bounding box center [410, 216] width 369 height 16
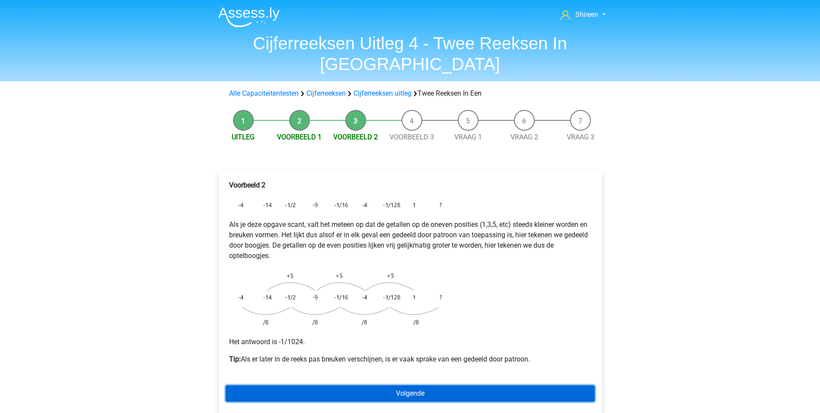
click at [486, 385] on link "Volgende" at bounding box center [410, 393] width 369 height 16
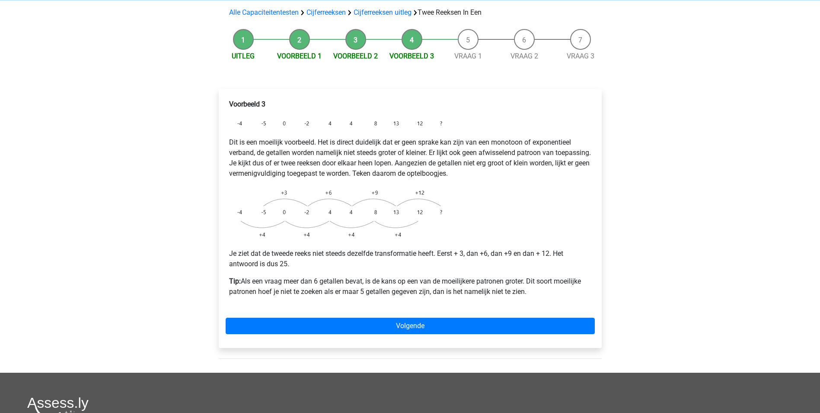
scroll to position [173, 0]
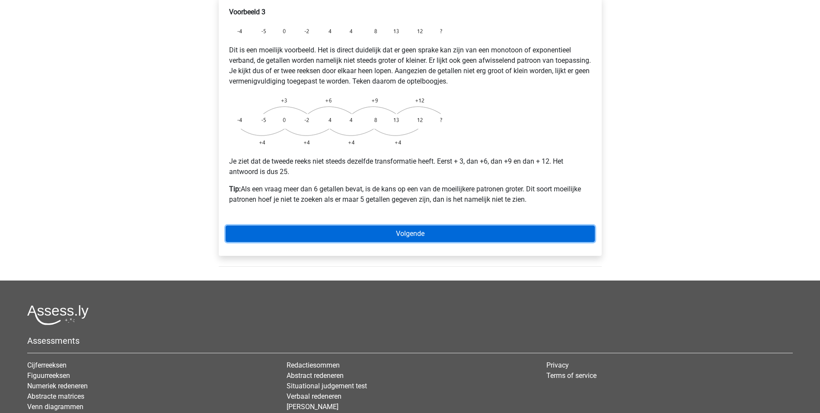
click at [454, 225] on link "Volgende" at bounding box center [410, 233] width 369 height 16
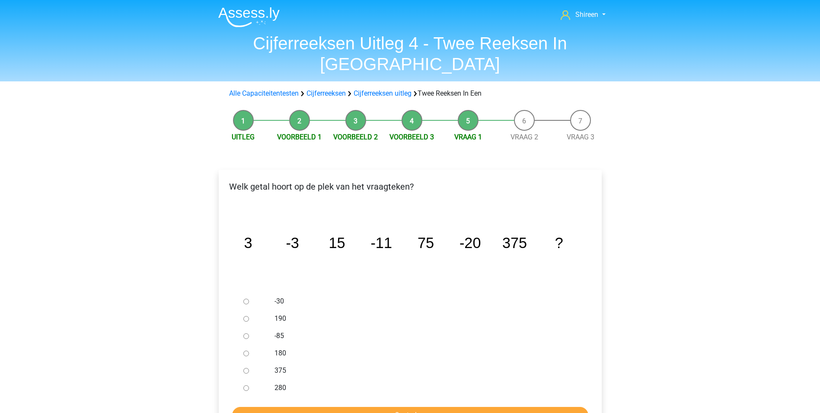
click at [244, 298] on input "-30" at bounding box center [246, 301] width 6 height 6
radio input "true"
click at [447, 406] on input "Controleer" at bounding box center [410, 414] width 356 height 16
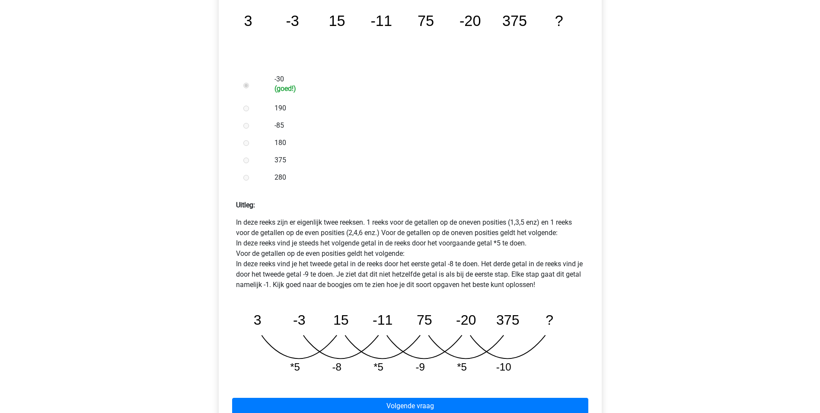
scroll to position [259, 0]
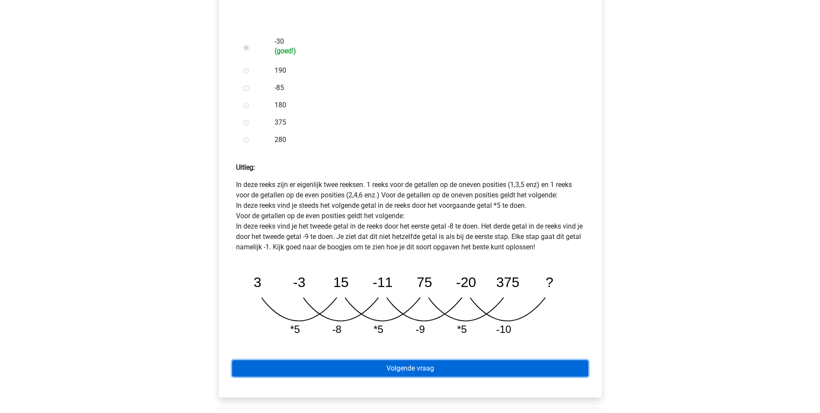
drag, startPoint x: 401, startPoint y: 342, endPoint x: 403, endPoint y: 307, distance: 35.1
click at [401, 360] on link "Volgende vraag" at bounding box center [410, 368] width 356 height 16
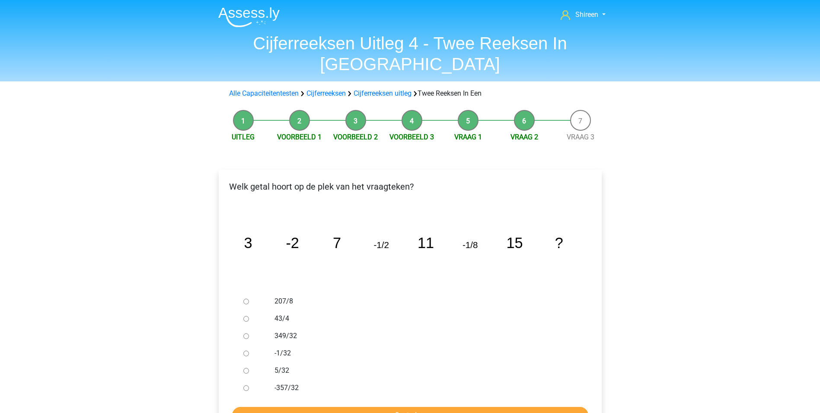
click at [241, 344] on div at bounding box center [254, 352] width 29 height 17
click at [246, 350] on input "-1/32" at bounding box center [246, 353] width 6 height 6
radio input "true"
click at [468, 406] on input "Controleer" at bounding box center [410, 414] width 356 height 16
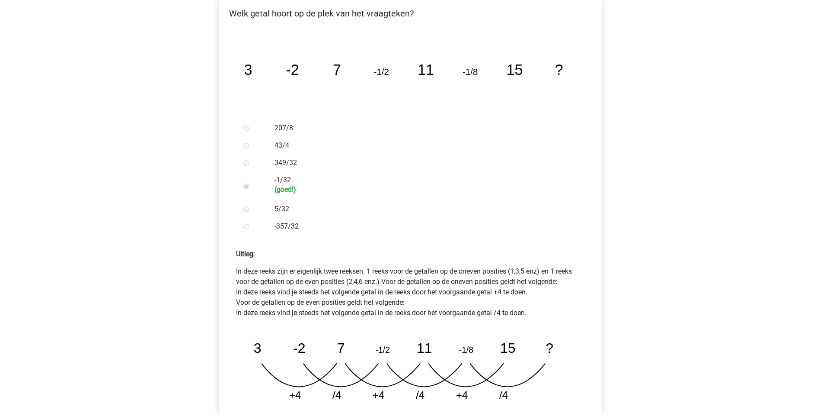
scroll to position [259, 0]
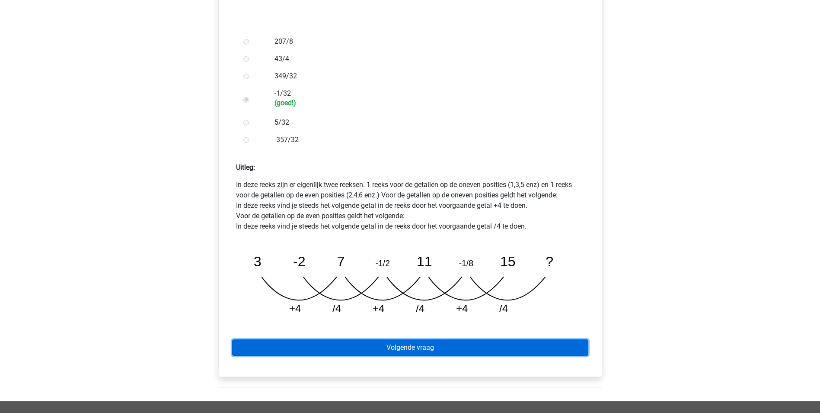
click at [414, 339] on link "Volgende vraag" at bounding box center [410, 347] width 356 height 16
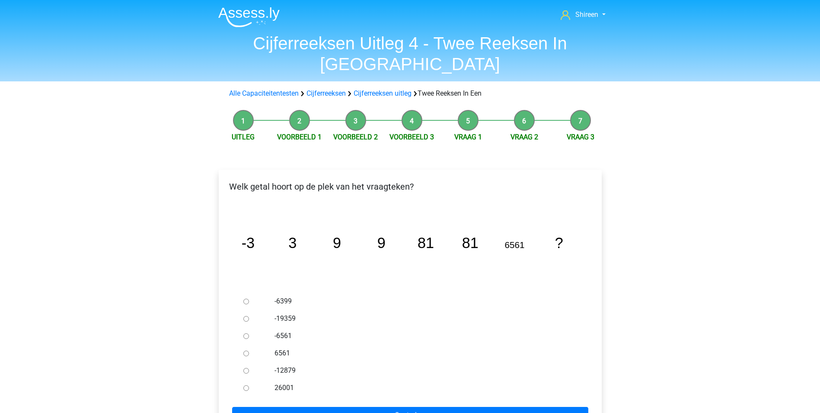
click at [246, 350] on input "6561" at bounding box center [246, 353] width 6 height 6
radio input "true"
click at [433, 406] on input "Controleer" at bounding box center [410, 414] width 356 height 16
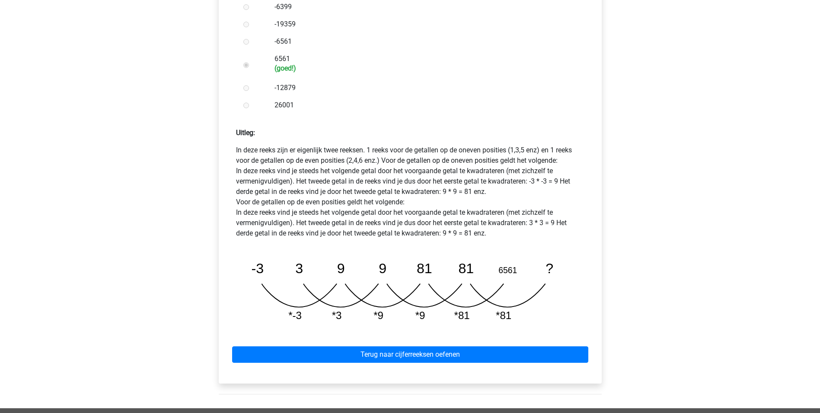
scroll to position [346, 0]
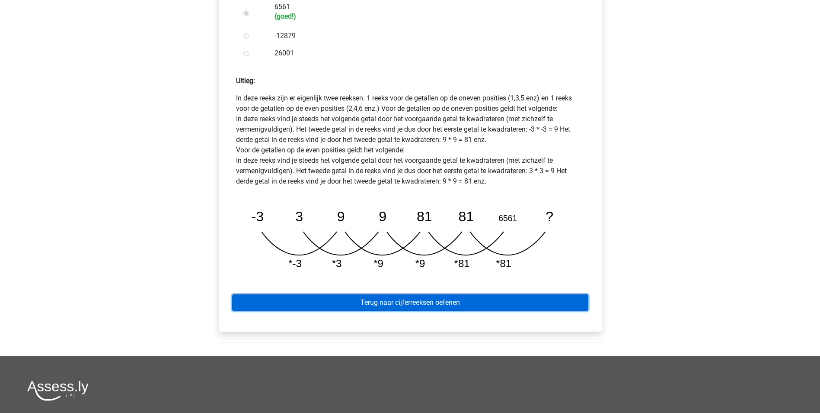
click at [473, 294] on link "Terug naar cijferreeksen oefenen" at bounding box center [410, 302] width 356 height 16
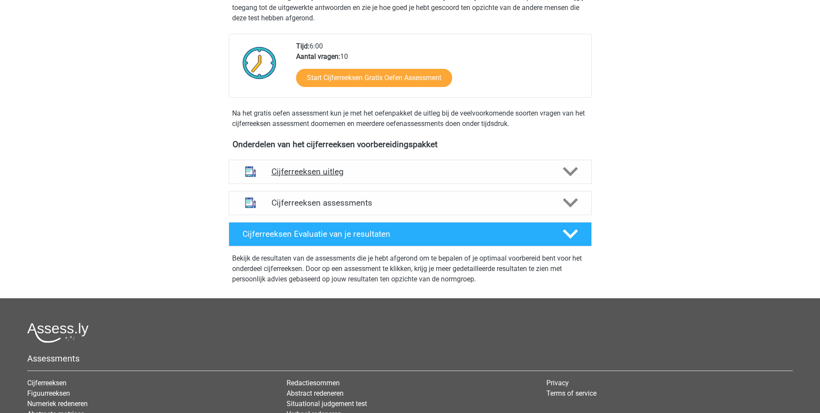
scroll to position [140, 0]
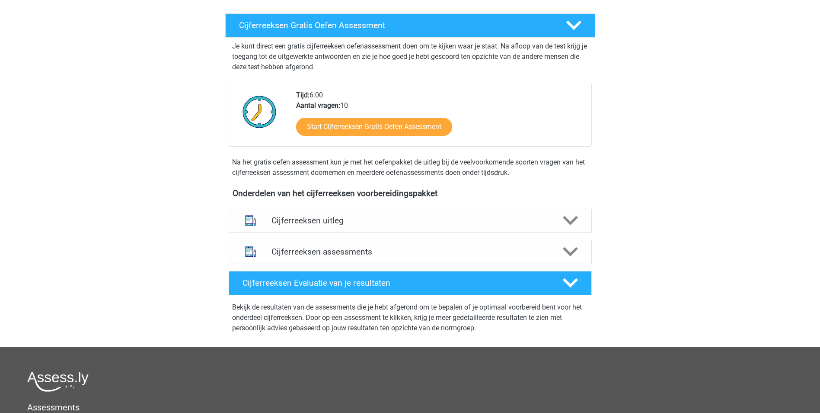
click at [349, 225] on h4 "Cijferreeksen uitleg" at bounding box center [411, 220] width 278 height 10
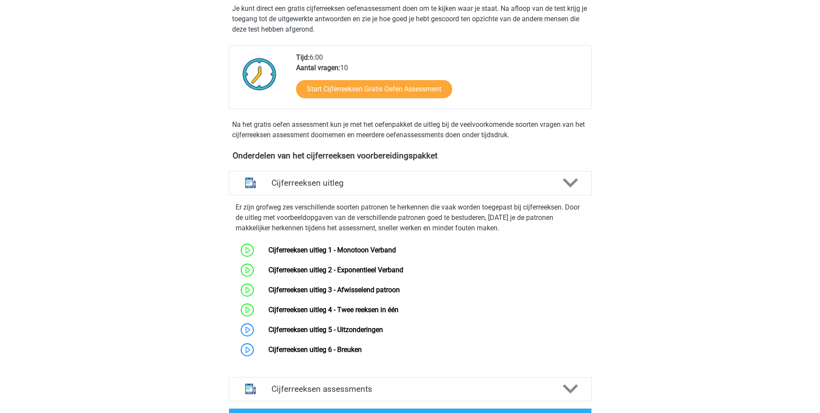
scroll to position [226, 0]
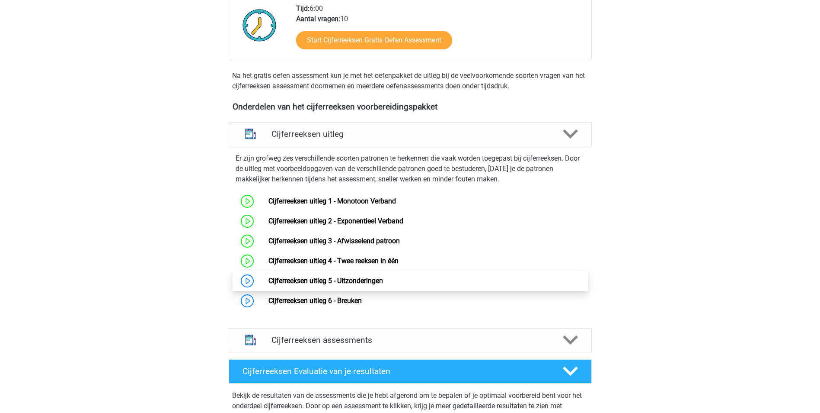
click at [269, 285] on link "Cijferreeksen uitleg 5 - Uitzonderingen" at bounding box center [326, 280] width 115 height 8
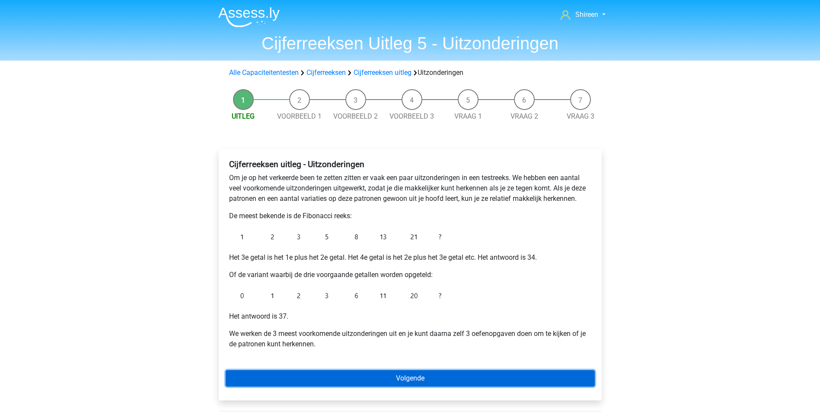
click at [481, 377] on link "Volgende" at bounding box center [410, 378] width 369 height 16
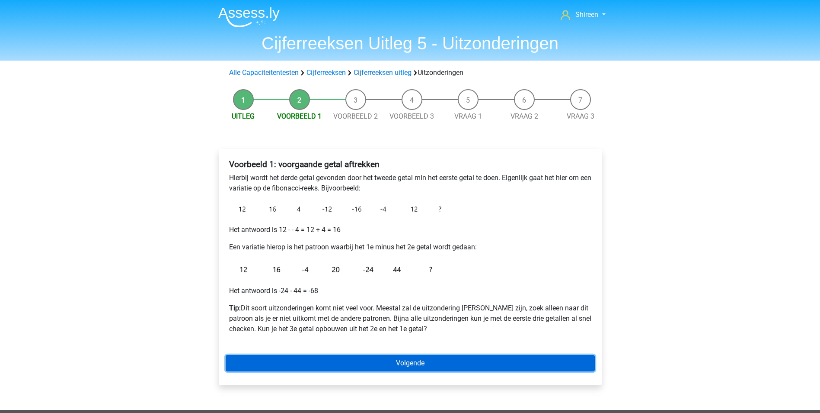
click at [444, 358] on link "Volgende" at bounding box center [410, 363] width 369 height 16
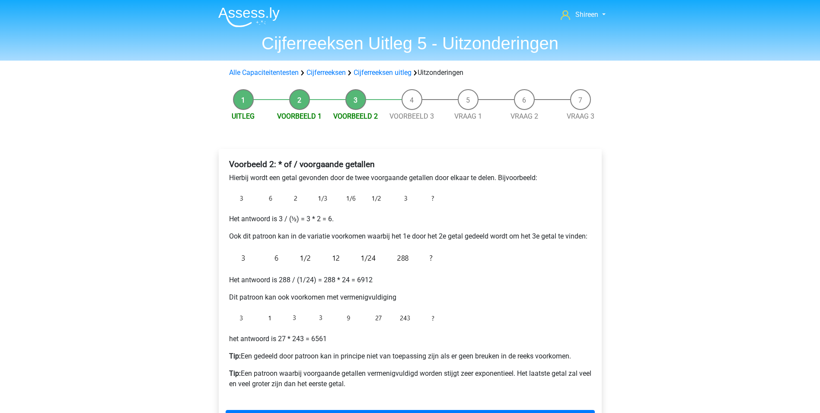
scroll to position [86, 0]
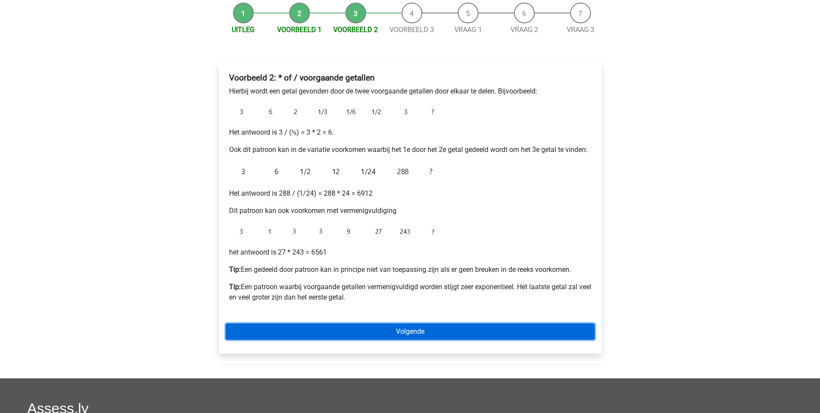
click at [420, 331] on link "Volgende" at bounding box center [410, 331] width 369 height 16
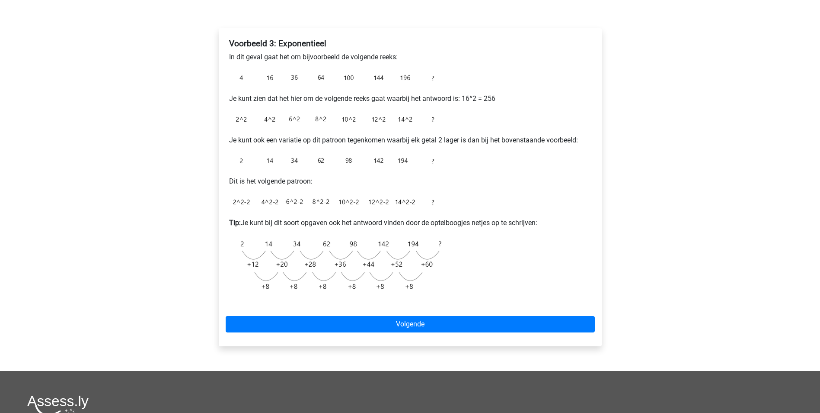
scroll to position [130, 0]
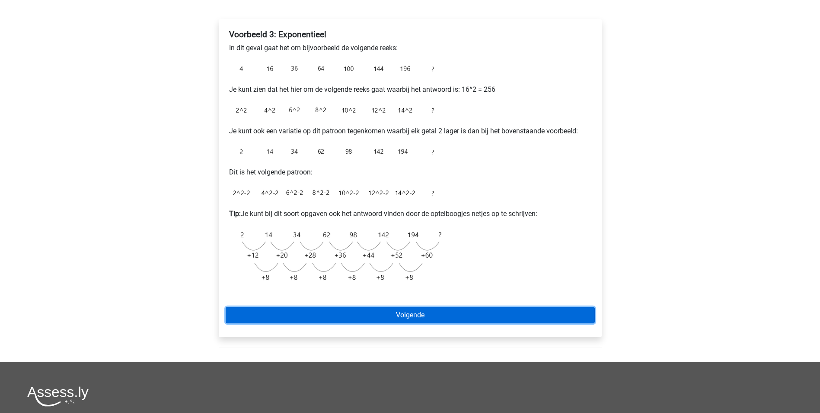
click at [456, 314] on link "Volgende" at bounding box center [410, 315] width 369 height 16
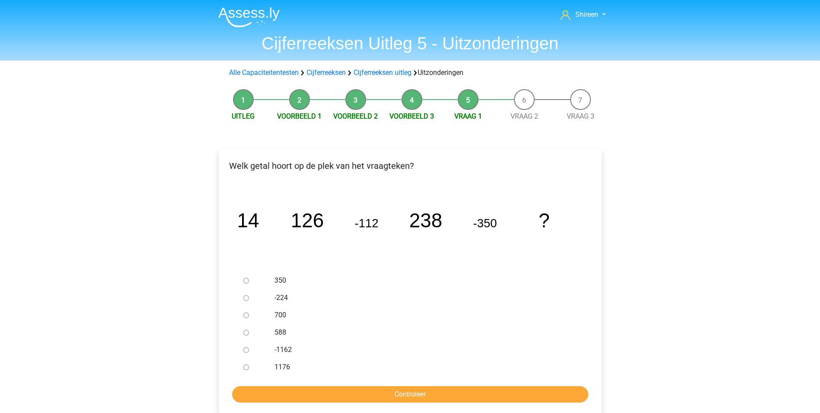
click at [244, 331] on input "588" at bounding box center [246, 332] width 6 height 6
radio input "true"
click at [243, 349] on div at bounding box center [254, 349] width 29 height 17
drag, startPoint x: 247, startPoint y: 349, endPoint x: 259, endPoint y: 358, distance: 14.2
click at [247, 349] on input "-1162" at bounding box center [246, 350] width 6 height 6
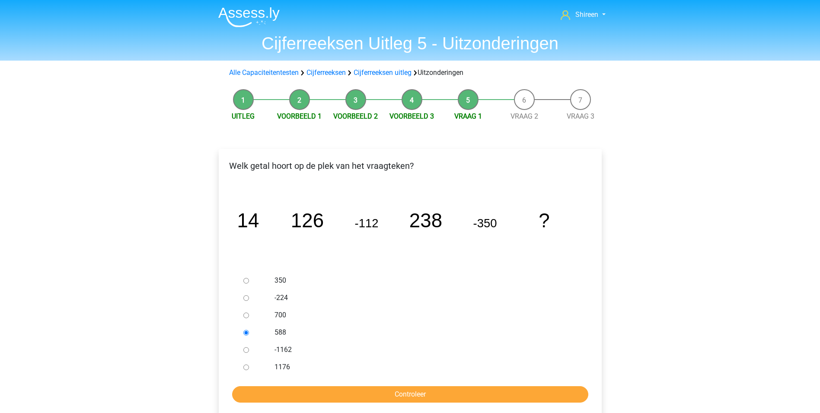
radio input "true"
click at [371, 390] on input "Controleer" at bounding box center [410, 394] width 356 height 16
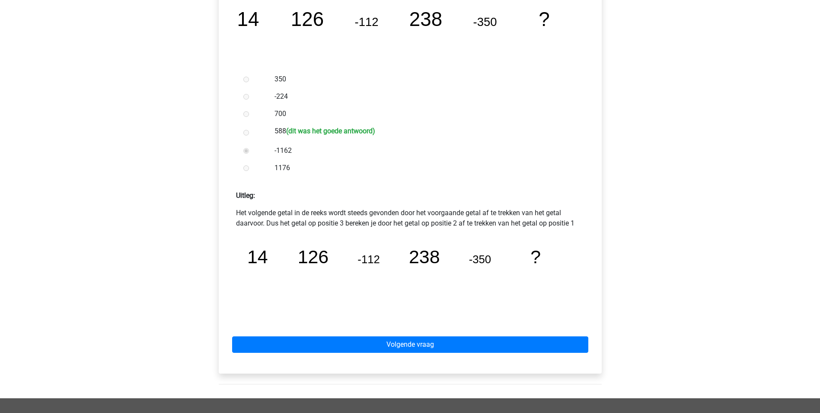
scroll to position [216, 0]
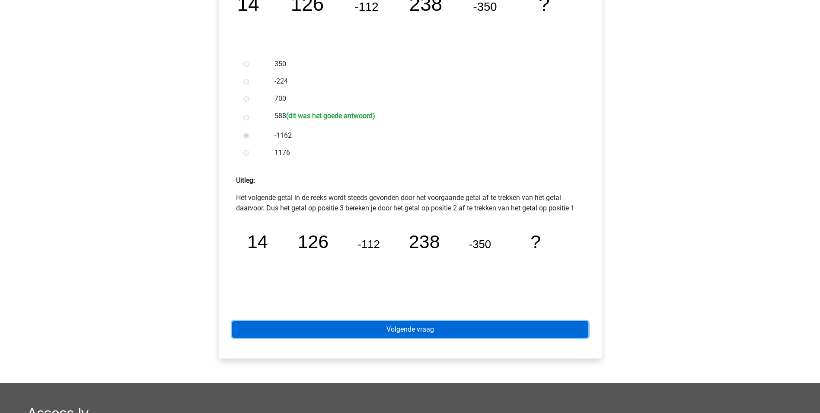
click at [425, 329] on link "Volgende vraag" at bounding box center [410, 329] width 356 height 16
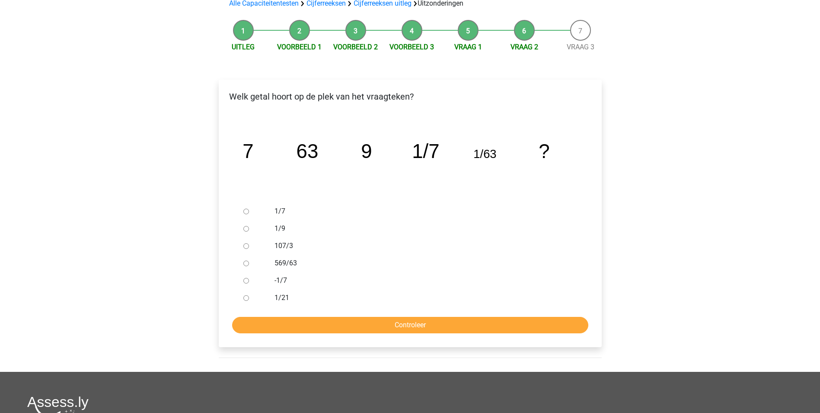
scroll to position [43, 0]
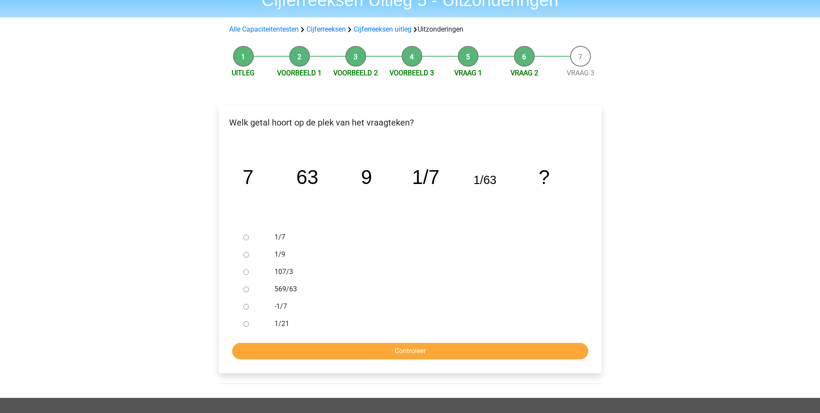
click at [245, 255] on input "1/9" at bounding box center [246, 255] width 6 height 6
radio input "true"
click at [496, 345] on input "Controleer" at bounding box center [410, 350] width 356 height 16
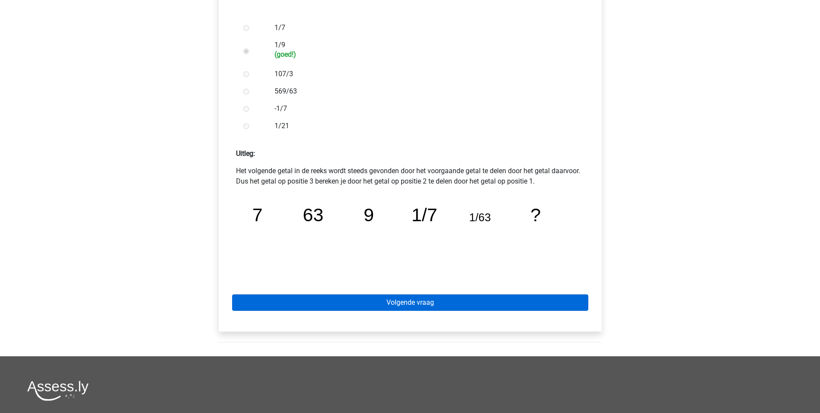
scroll to position [303, 0]
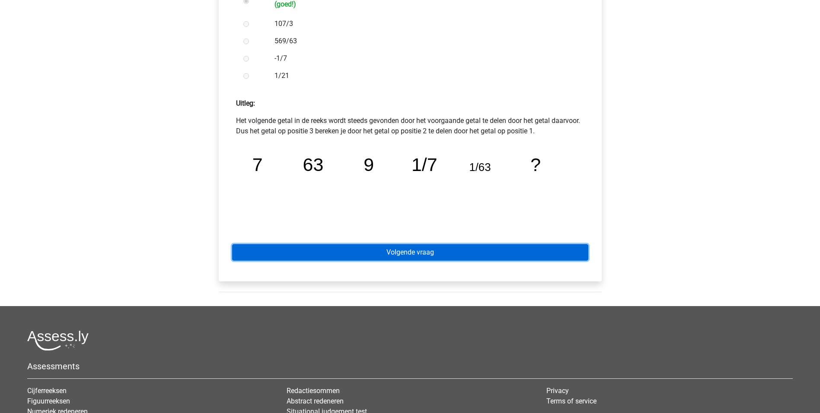
drag, startPoint x: 496, startPoint y: 256, endPoint x: 502, endPoint y: 236, distance: 21.1
click at [496, 256] on link "Volgende vraag" at bounding box center [410, 252] width 356 height 16
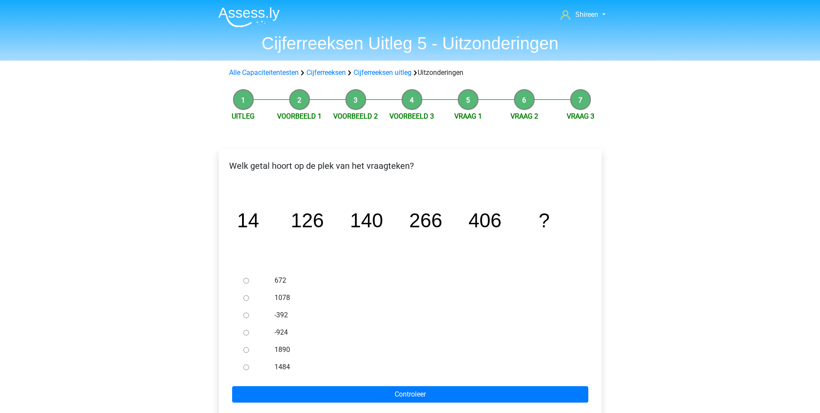
click at [247, 281] on input "672" at bounding box center [246, 281] width 6 height 6
radio input "true"
click at [375, 383] on form "672 1078 -392 -924 1890 1484 Controleer" at bounding box center [410, 337] width 369 height 131
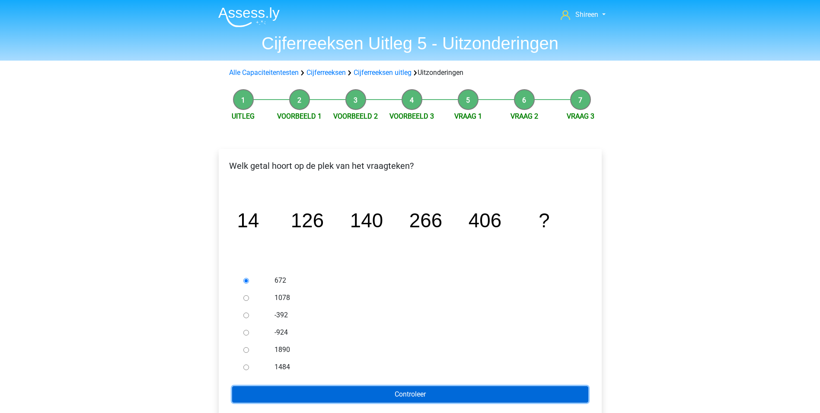
click at [387, 392] on input "Controleer" at bounding box center [410, 394] width 356 height 16
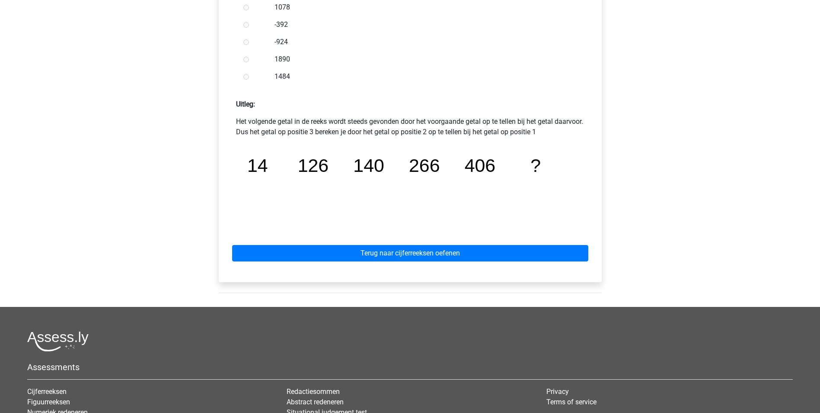
scroll to position [303, 0]
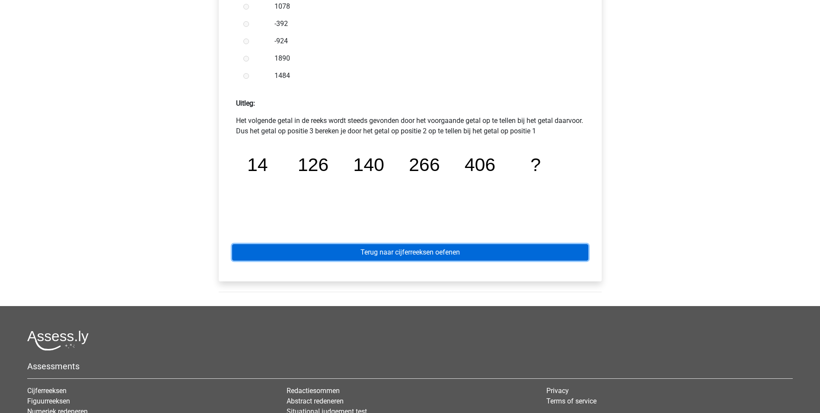
click at [437, 253] on link "Terug naar cijferreeksen oefenen" at bounding box center [410, 252] width 356 height 16
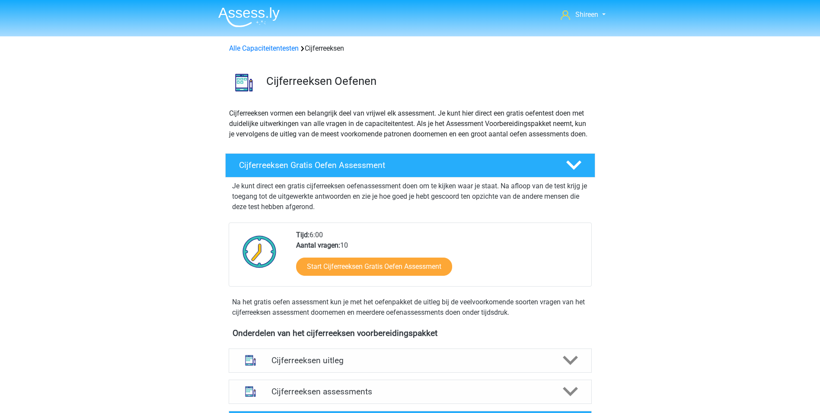
scroll to position [86, 0]
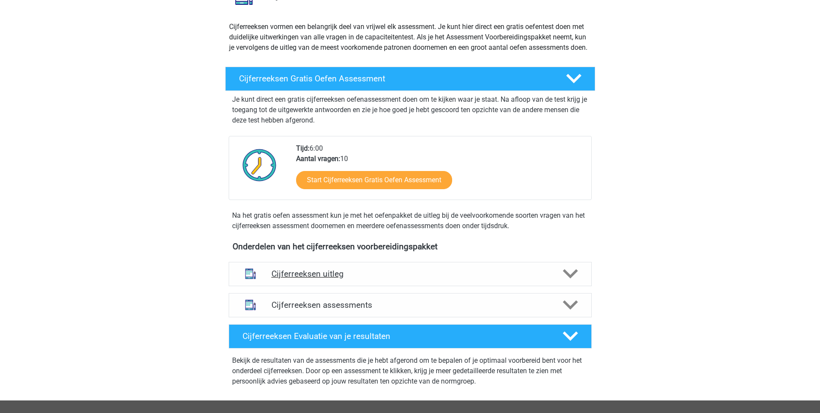
click at [508, 276] on div "Cijferreeksen uitleg" at bounding box center [410, 274] width 363 height 24
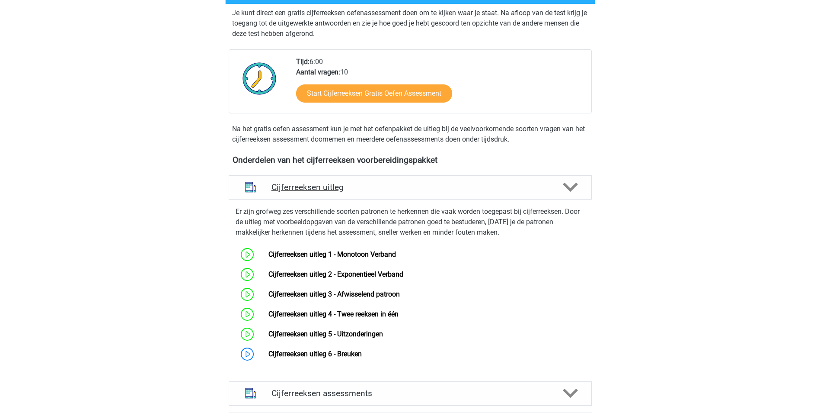
scroll to position [259, 0]
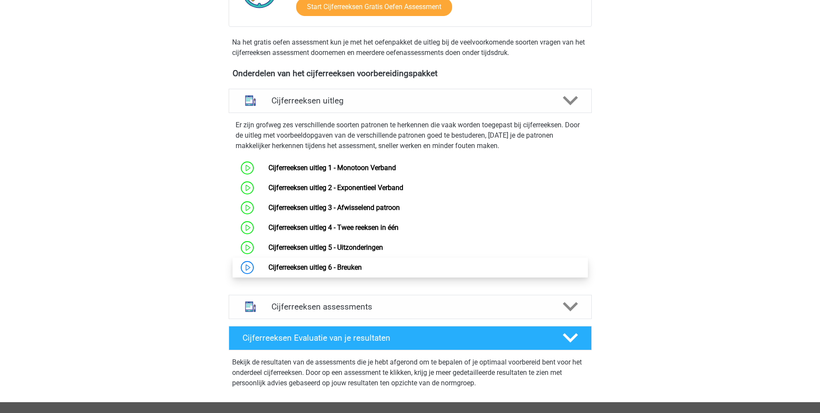
click at [269, 271] on link "Cijferreeksen uitleg 6 - Breuken" at bounding box center [315, 267] width 93 height 8
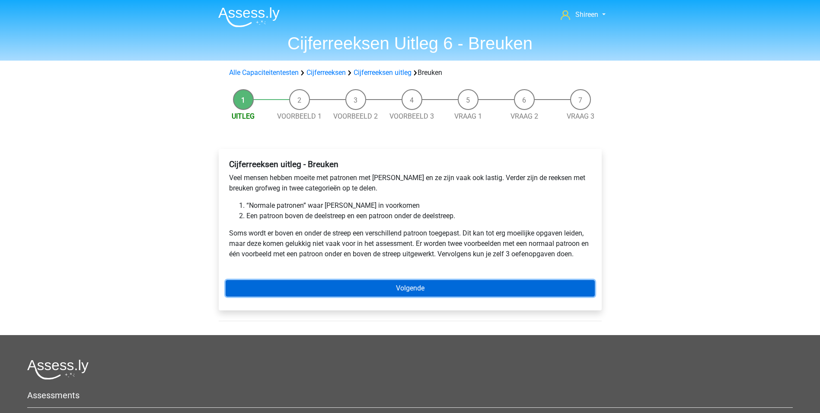
click at [401, 287] on link "Volgende" at bounding box center [410, 288] width 369 height 16
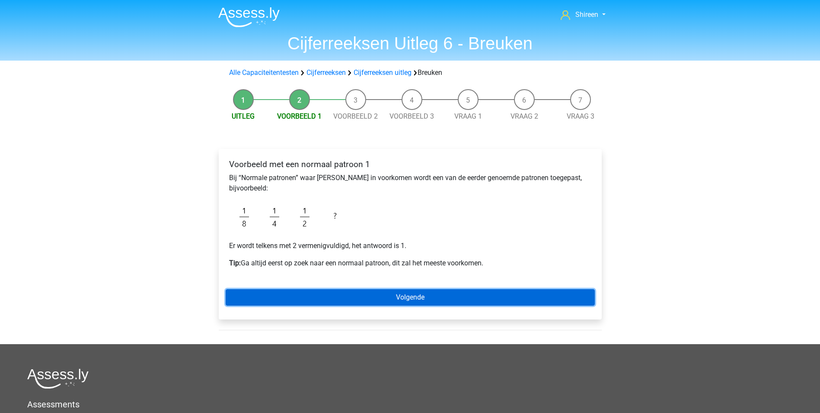
drag, startPoint x: 441, startPoint y: 298, endPoint x: 442, endPoint y: 293, distance: 5.5
click at [441, 298] on link "Volgende" at bounding box center [410, 297] width 369 height 16
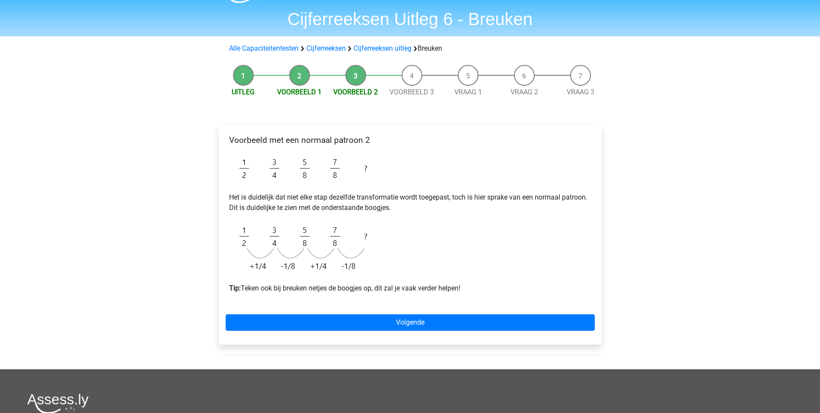
scroll to position [43, 0]
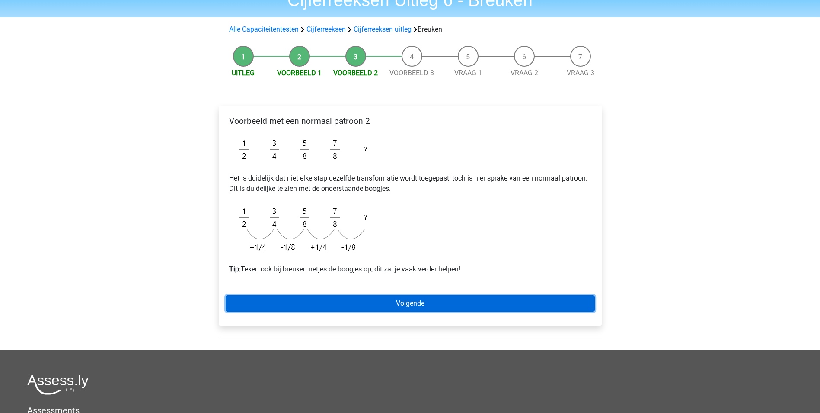
click at [402, 300] on link "Volgende" at bounding box center [410, 303] width 369 height 16
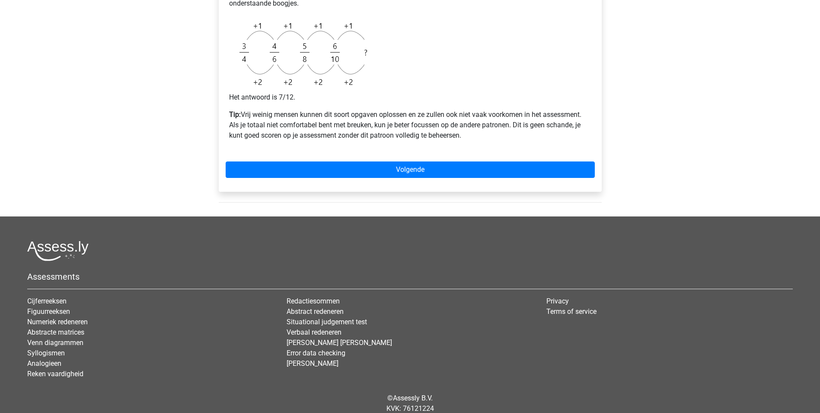
scroll to position [346, 0]
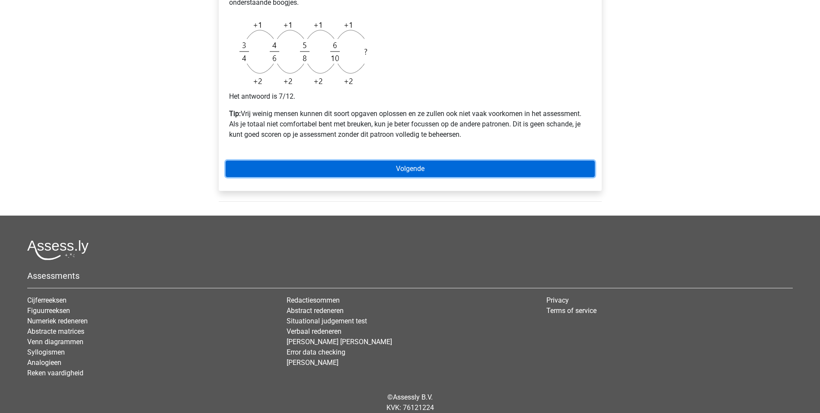
click at [436, 166] on link "Volgende" at bounding box center [410, 168] width 369 height 16
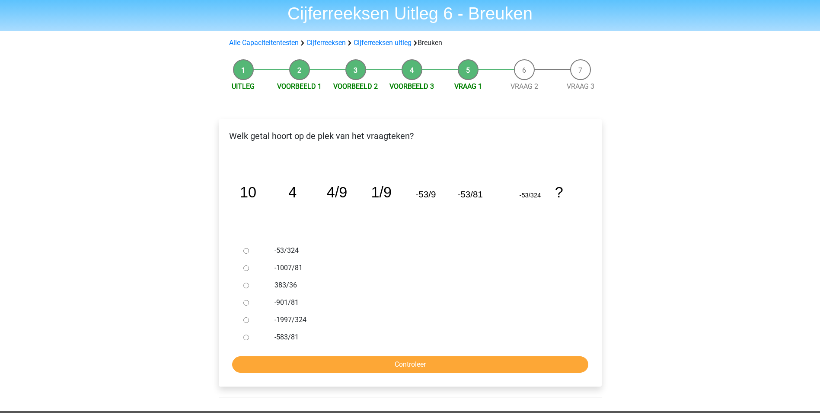
scroll to position [43, 0]
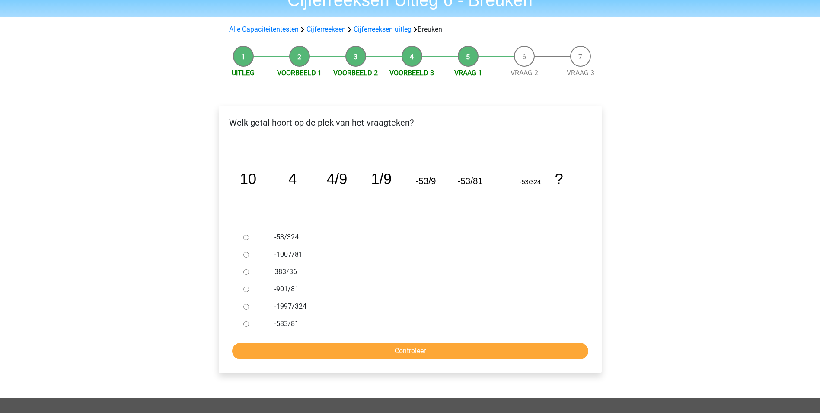
click at [249, 237] on div at bounding box center [254, 236] width 29 height 17
click at [246, 238] on input "-53/324" at bounding box center [246, 237] width 6 height 6
radio input "true"
click at [435, 344] on input "Controleer" at bounding box center [410, 350] width 356 height 16
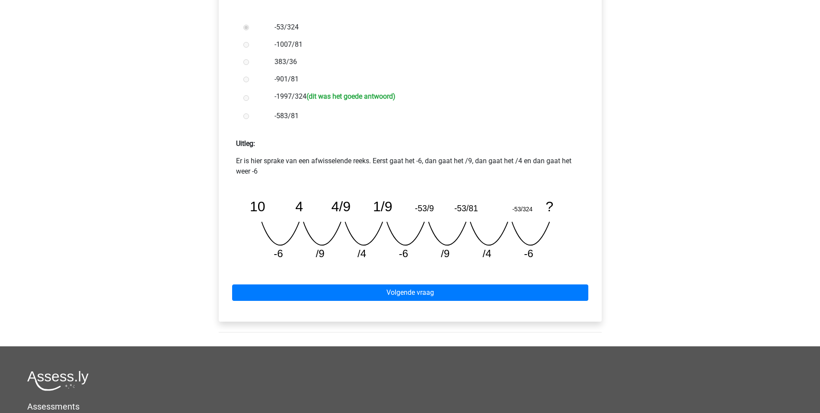
scroll to position [303, 0]
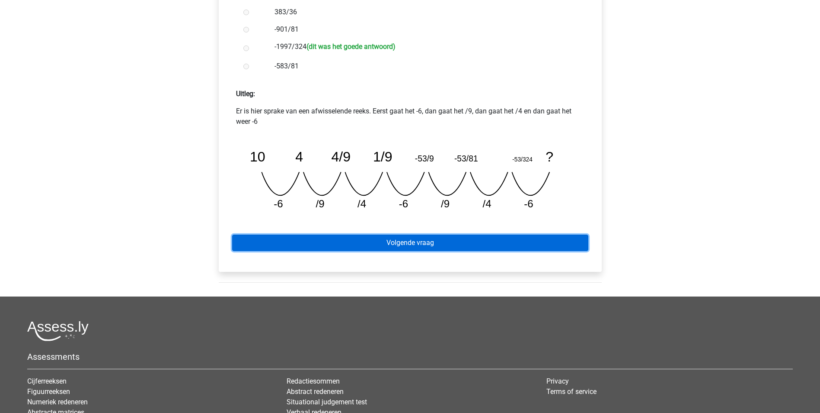
click at [390, 237] on link "Volgende vraag" at bounding box center [410, 242] width 356 height 16
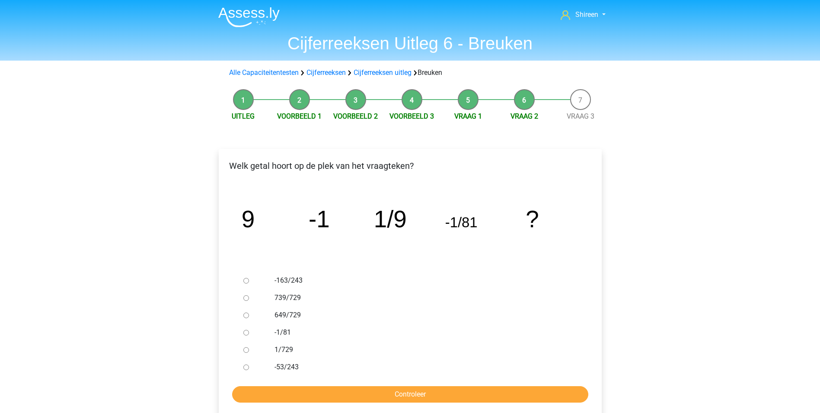
click at [249, 299] on input "739/729" at bounding box center [246, 298] width 6 height 6
radio input "true"
click at [245, 314] on input "649/729" at bounding box center [246, 315] width 6 height 6
radio input "true"
click at [416, 392] on input "Controleer" at bounding box center [410, 394] width 356 height 16
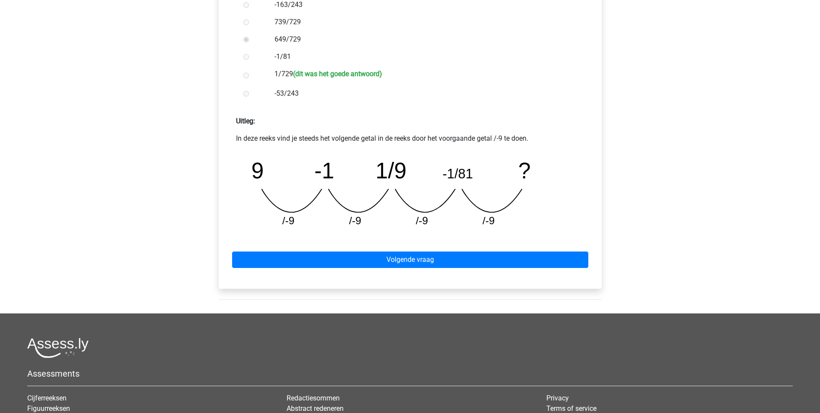
scroll to position [346, 0]
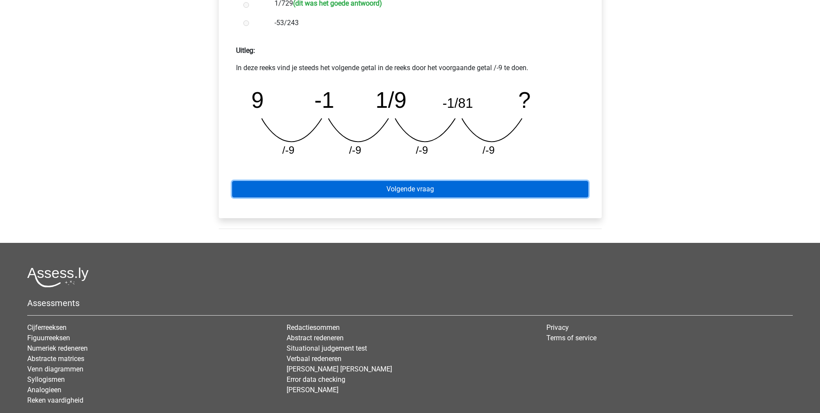
click at [497, 191] on link "Volgende vraag" at bounding box center [410, 189] width 356 height 16
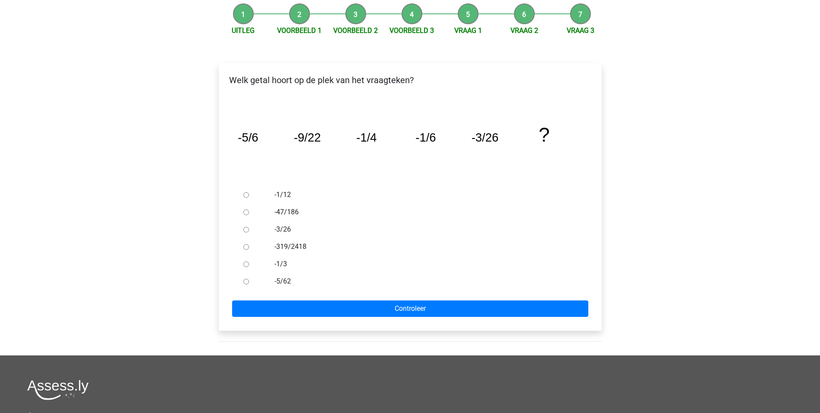
scroll to position [86, 0]
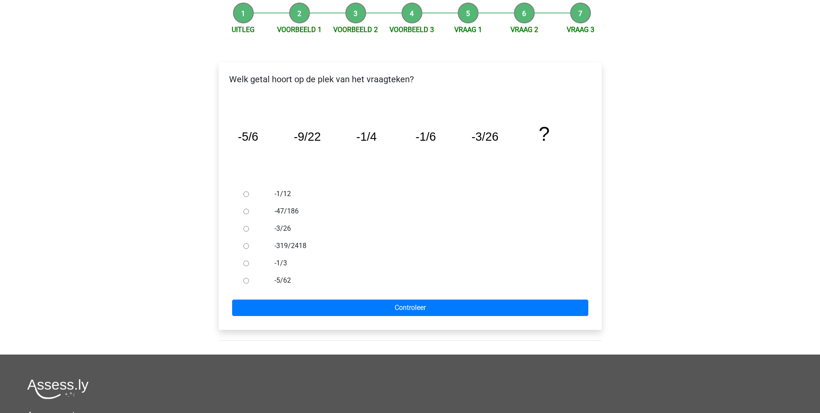
click at [246, 208] on input "-47/186" at bounding box center [246, 211] width 6 height 6
radio input "true"
click at [389, 298] on form "-1/12 -47/186 -3/26 -319/2418 -1/3 -5/62 Controleer" at bounding box center [410, 250] width 369 height 131
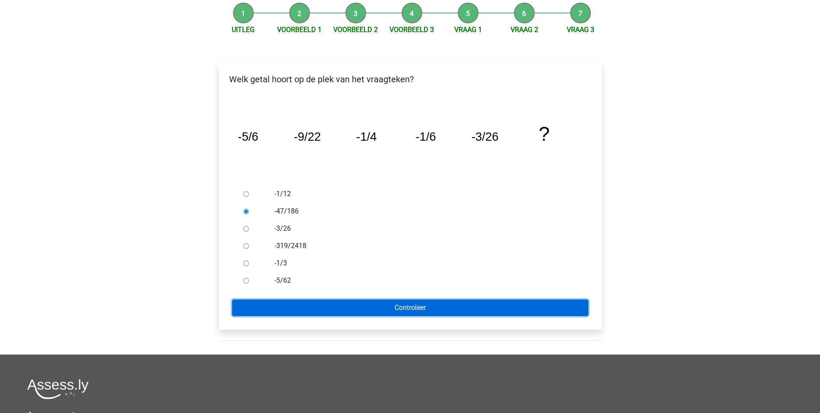
click at [418, 312] on input "Controleer" at bounding box center [410, 307] width 356 height 16
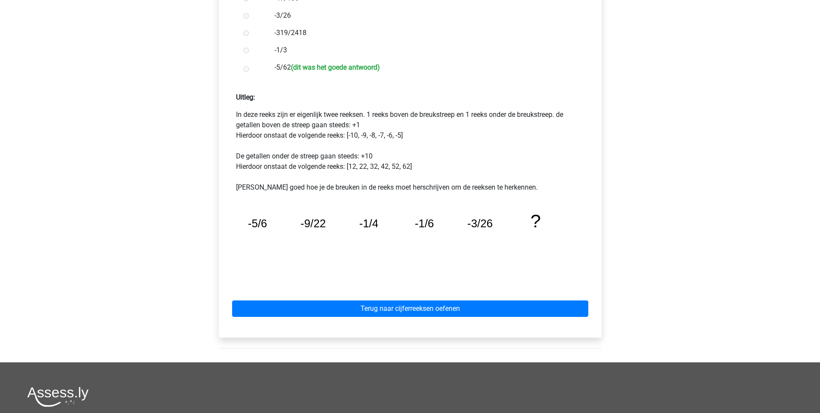
scroll to position [303, 0]
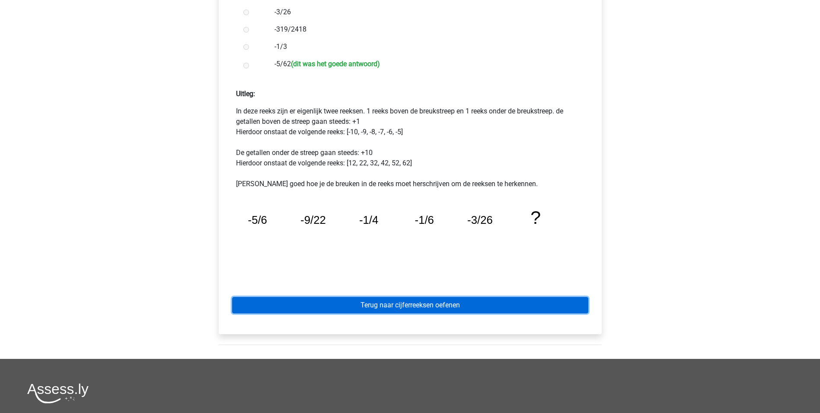
click at [431, 297] on link "Terug naar cijferreeksen oefenen" at bounding box center [410, 305] width 356 height 16
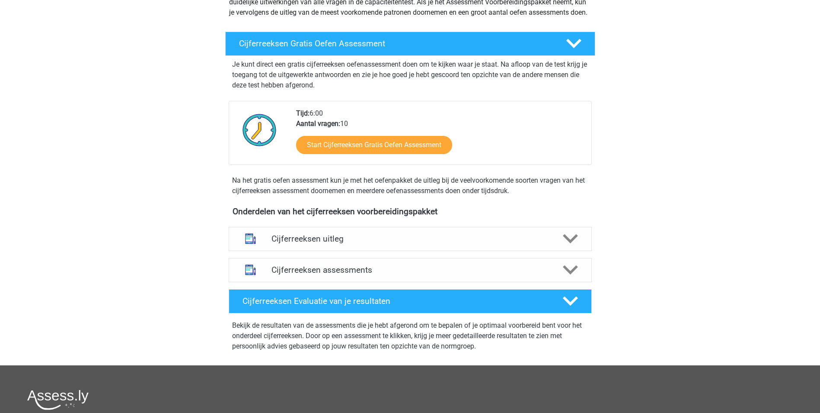
scroll to position [130, 0]
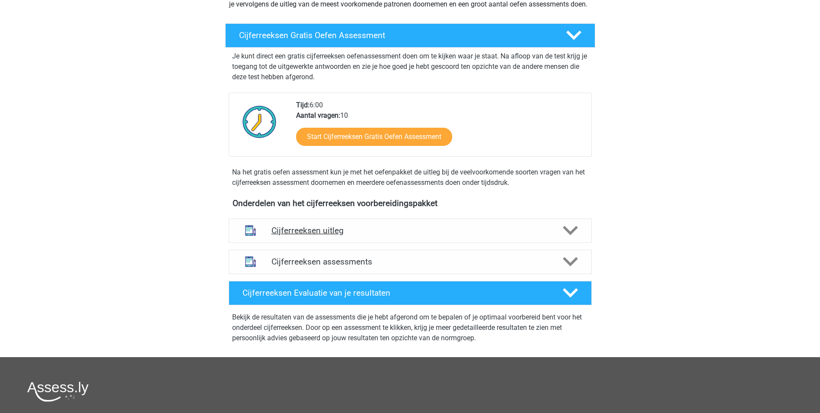
click at [541, 235] on h4 "Cijferreeksen uitleg" at bounding box center [411, 230] width 278 height 10
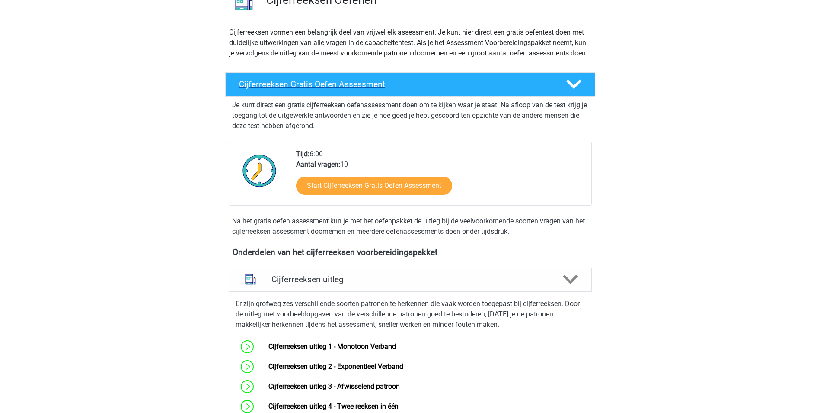
scroll to position [86, 0]
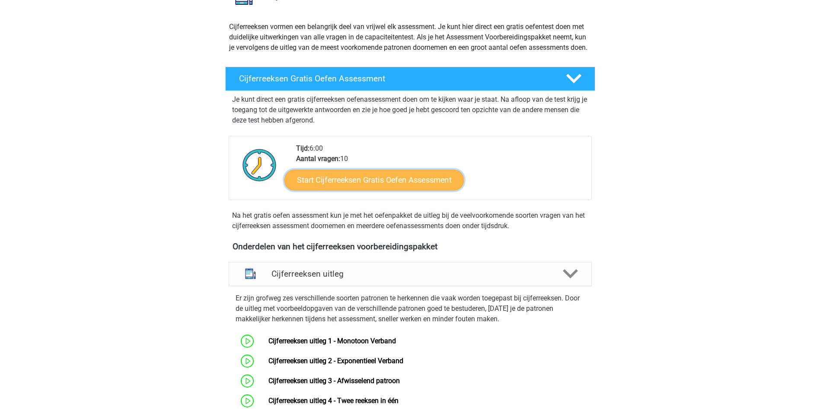
click at [400, 187] on link "Start Cijferreeksen Gratis Oefen Assessment" at bounding box center [374, 179] width 179 height 21
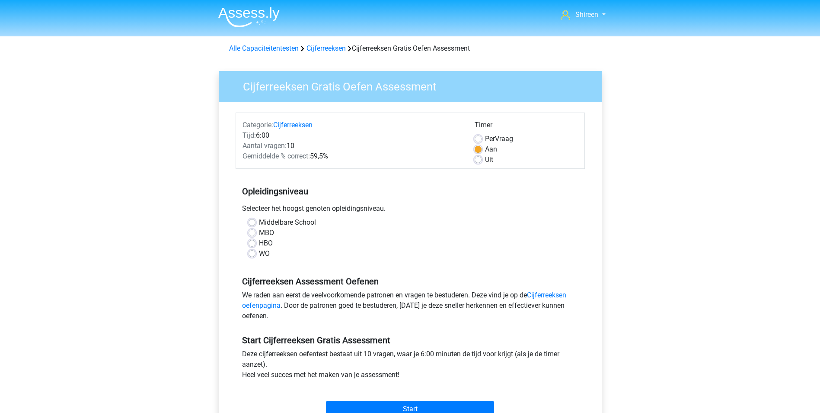
click at [485, 141] on label "Per Vraag" at bounding box center [499, 139] width 28 height 10
click at [477, 141] on input "Per Vraag" at bounding box center [478, 138] width 7 height 9
radio input "true"
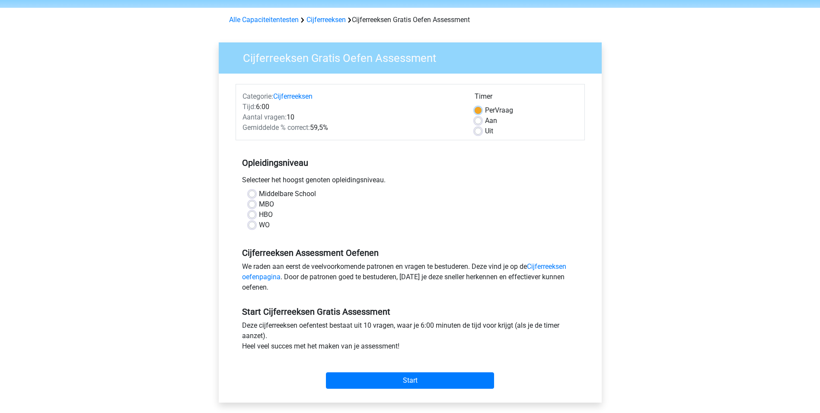
scroll to position [43, 0]
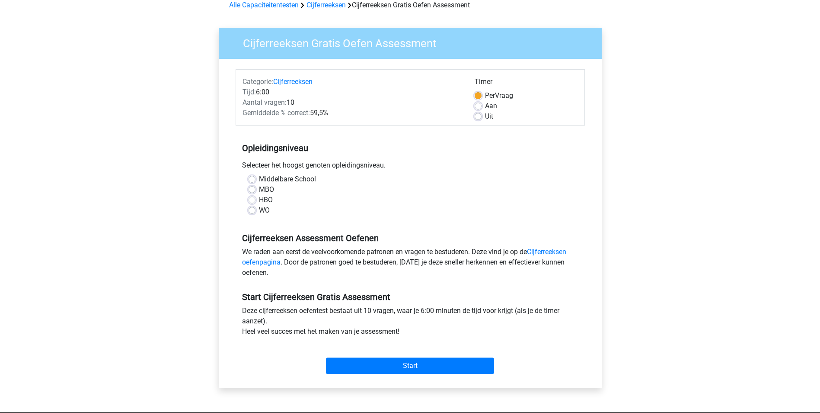
click at [259, 188] on label "MBO" at bounding box center [266, 189] width 15 height 10
click at [252, 188] on input "MBO" at bounding box center [252, 188] width 7 height 9
radio input "true"
click at [259, 198] on label "HBO" at bounding box center [266, 200] width 14 height 10
click at [255, 198] on input "HBO" at bounding box center [252, 199] width 7 height 9
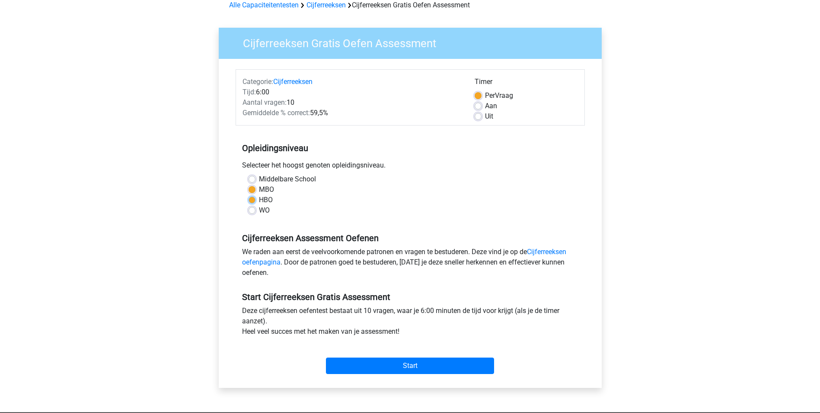
radio input "true"
click at [560, 252] on link "Cijferreeksen oefenpagina" at bounding box center [404, 256] width 324 height 19
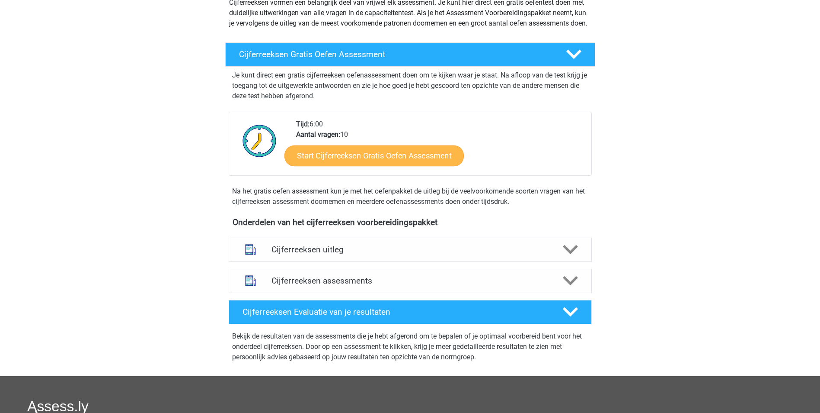
scroll to position [130, 0]
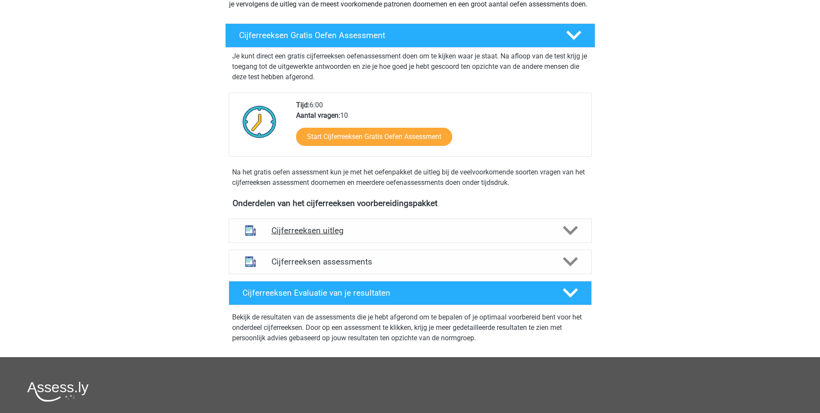
click at [545, 235] on h4 "Cijferreeksen uitleg" at bounding box center [411, 230] width 278 height 10
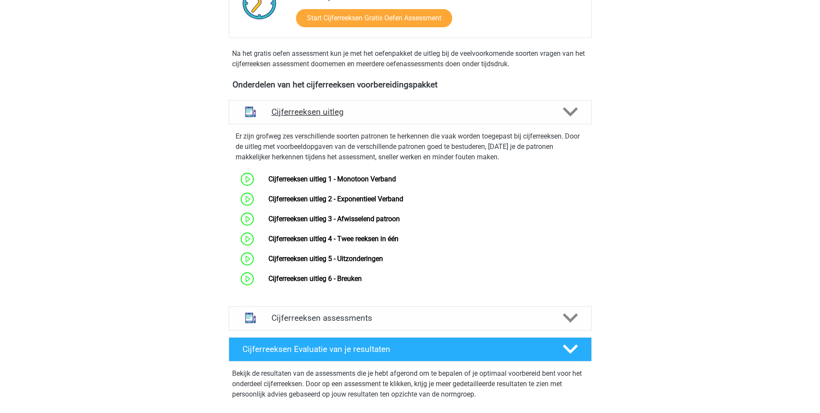
scroll to position [259, 0]
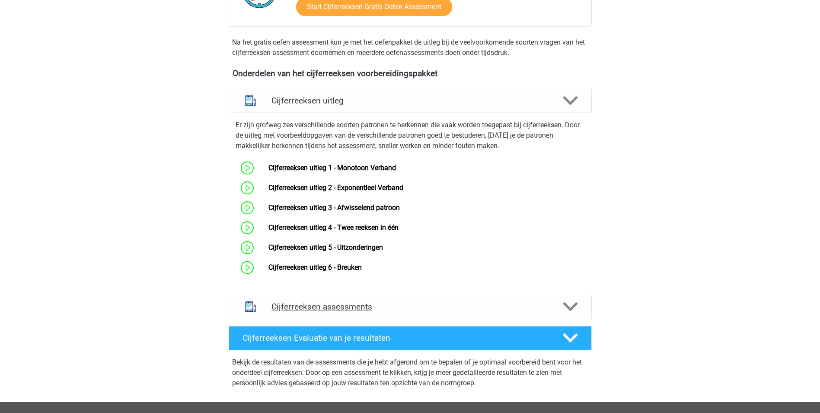
click at [464, 311] on div "Cijferreeksen assessments" at bounding box center [410, 306] width 363 height 24
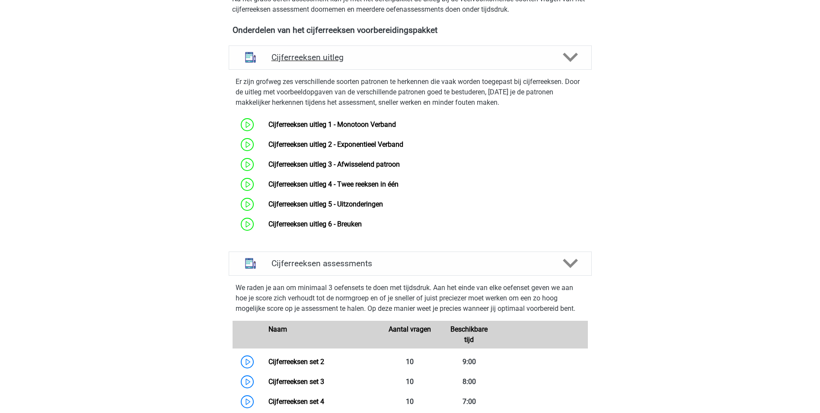
scroll to position [432, 0]
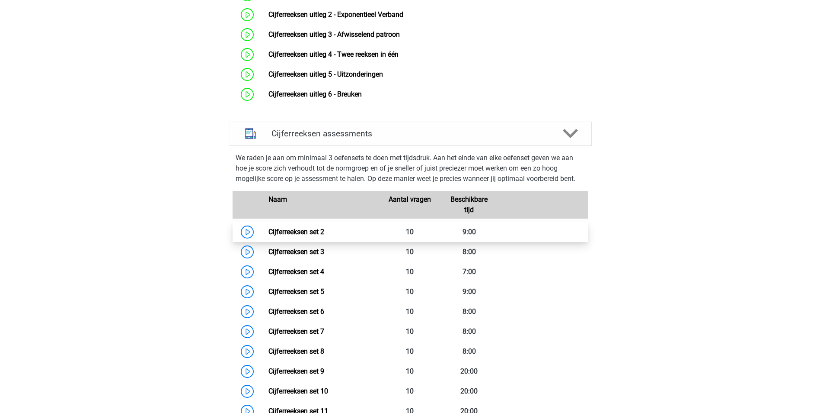
click at [321, 236] on link "Cijferreeksen set 2" at bounding box center [297, 231] width 56 height 8
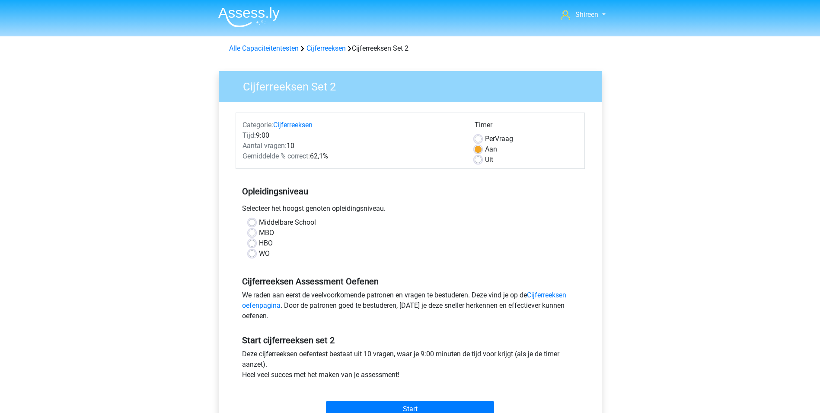
click at [259, 241] on label "HBO" at bounding box center [266, 243] width 14 height 10
click at [255, 241] on input "HBO" at bounding box center [252, 242] width 7 height 9
radio input "true"
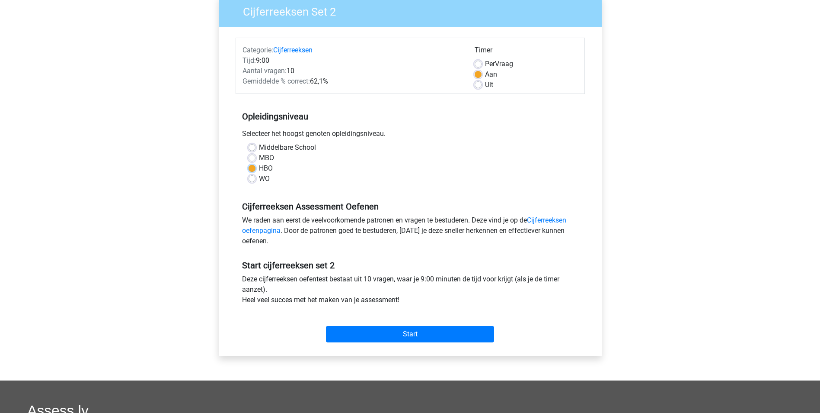
scroll to position [130, 0]
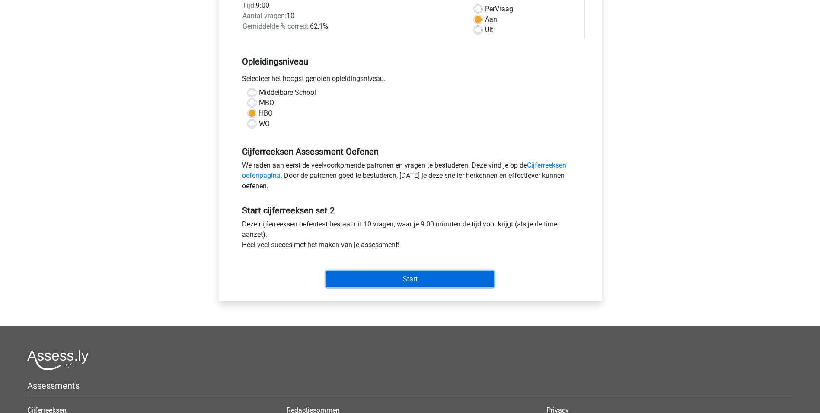
click at [425, 276] on input "Start" at bounding box center [410, 279] width 168 height 16
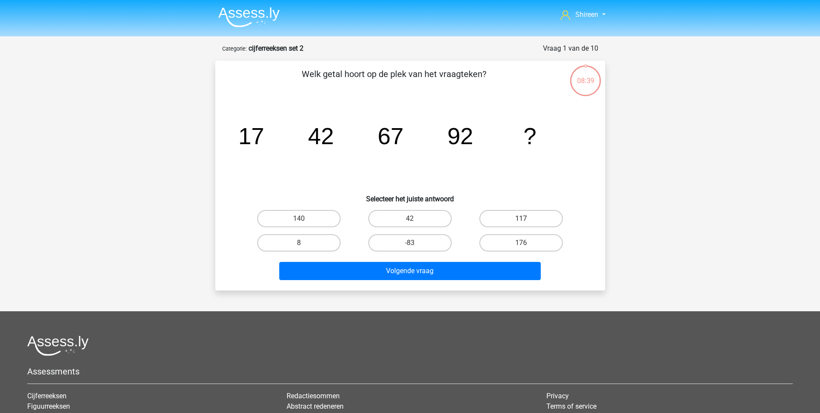
click at [530, 215] on label "117" at bounding box center [521, 218] width 83 height 17
click at [527, 218] on input "117" at bounding box center [524, 221] width 6 height 6
radio input "true"
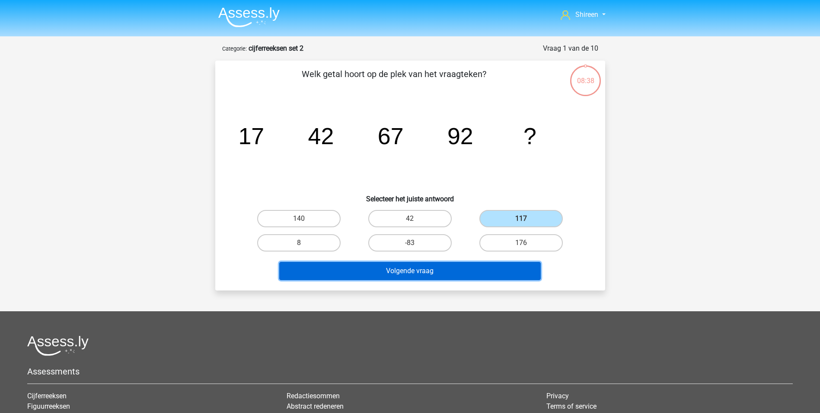
click at [425, 274] on button "Volgende vraag" at bounding box center [410, 271] width 262 height 18
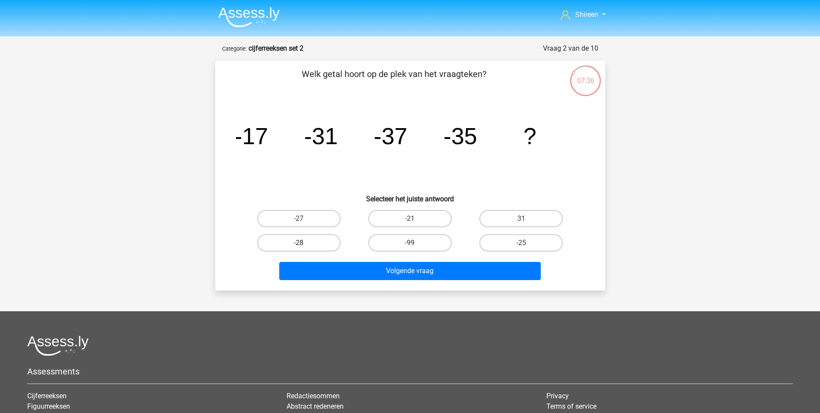
click at [316, 240] on label "-28" at bounding box center [298, 242] width 83 height 17
click at [304, 243] on input "-28" at bounding box center [302, 246] width 6 height 6
radio input "true"
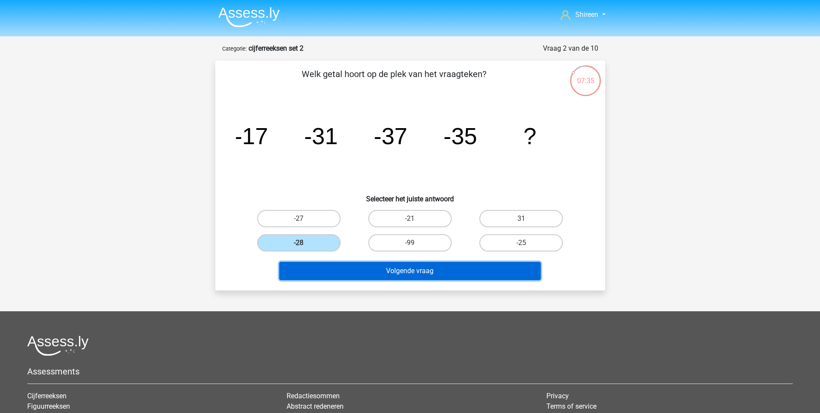
click at [431, 276] on button "Volgende vraag" at bounding box center [410, 271] width 262 height 18
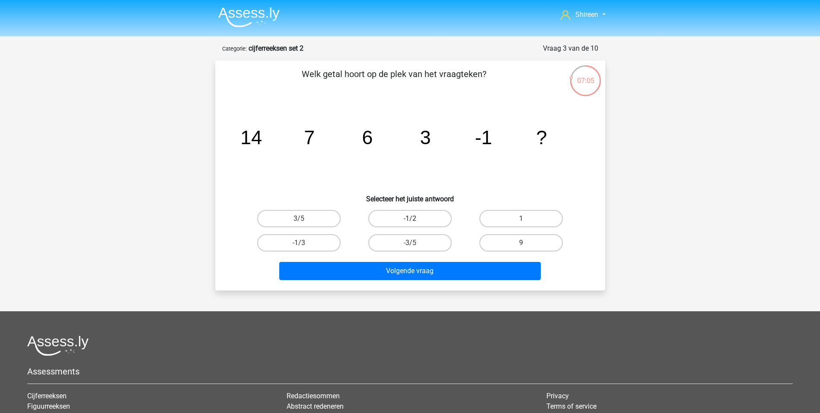
click at [400, 212] on label "-1/2" at bounding box center [409, 218] width 83 height 17
click at [410, 218] on input "-1/2" at bounding box center [413, 221] width 6 height 6
radio input "true"
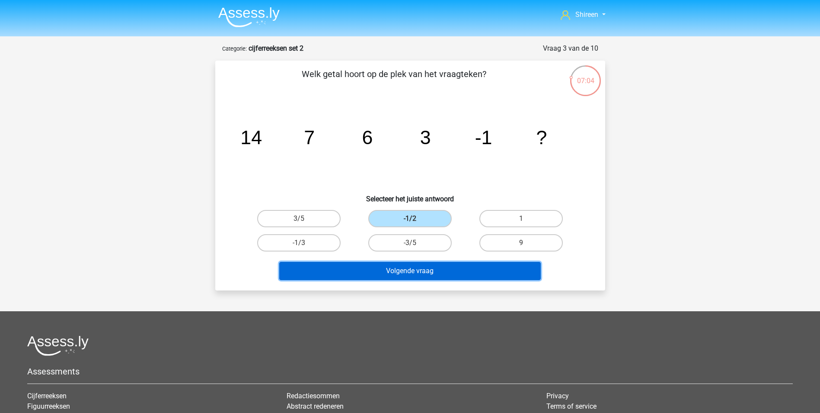
click at [432, 276] on button "Volgende vraag" at bounding box center [410, 271] width 262 height 18
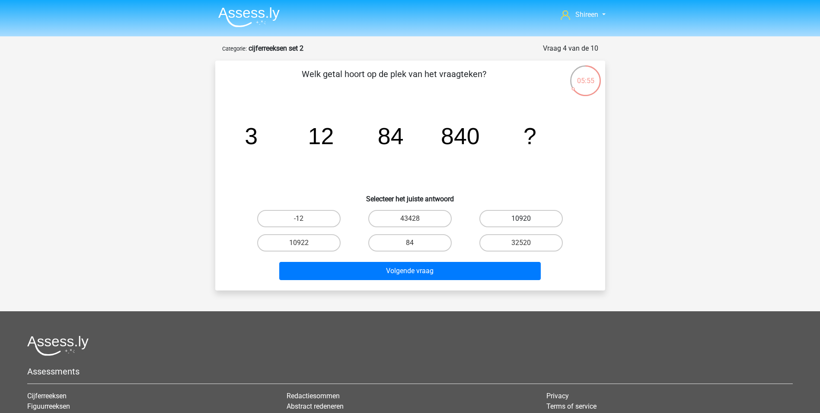
click at [534, 219] on label "10920" at bounding box center [521, 218] width 83 height 17
click at [527, 219] on input "10920" at bounding box center [524, 221] width 6 height 6
radio input "true"
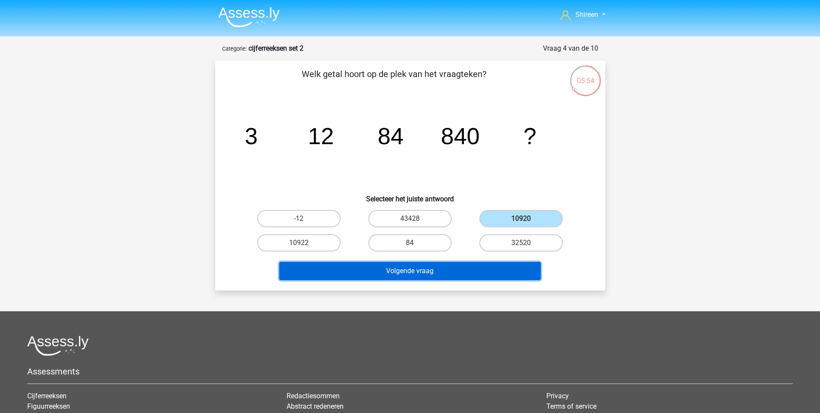
click at [402, 274] on button "Volgende vraag" at bounding box center [410, 271] width 262 height 18
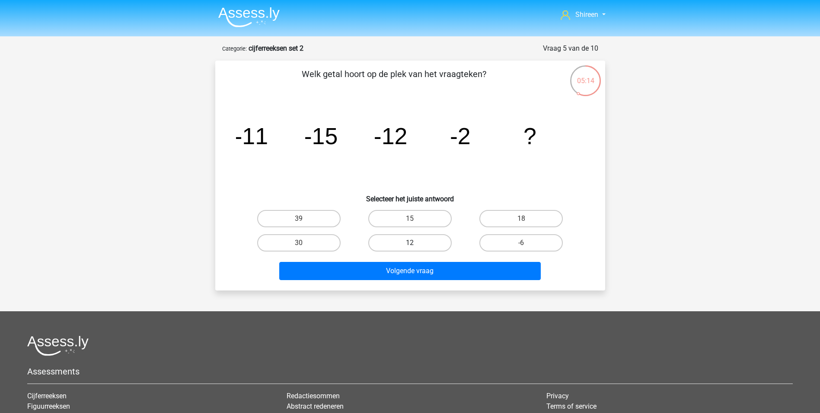
click at [424, 241] on label "12" at bounding box center [409, 242] width 83 height 17
click at [416, 243] on input "12" at bounding box center [413, 246] width 6 height 6
radio input "true"
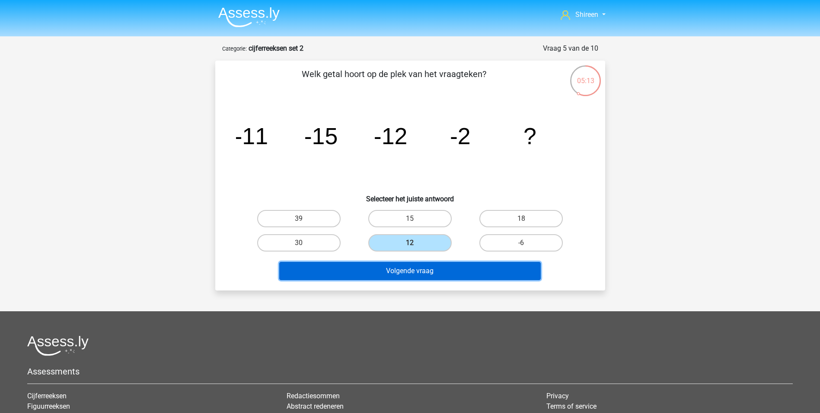
click at [437, 268] on button "Volgende vraag" at bounding box center [410, 271] width 262 height 18
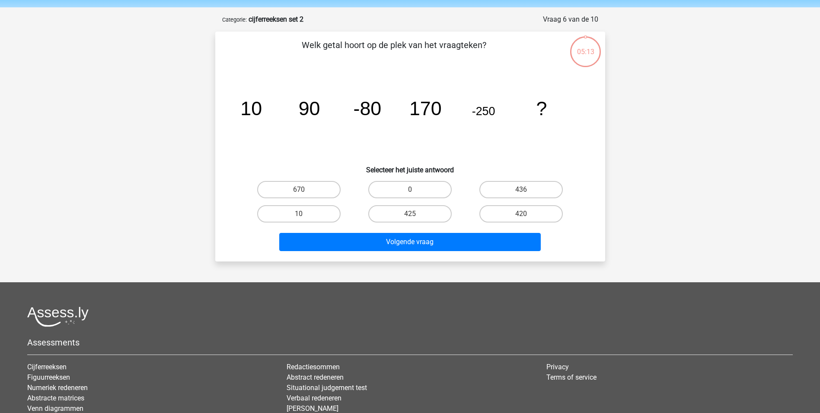
scroll to position [43, 0]
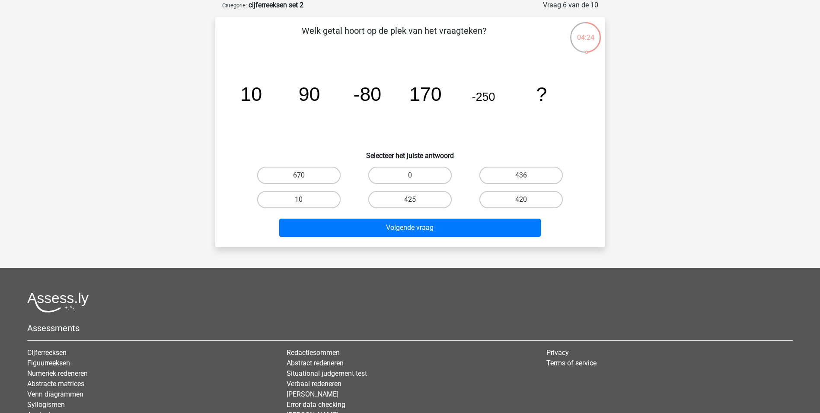
click at [420, 200] on label "425" at bounding box center [409, 199] width 83 height 17
click at [416, 200] on input "425" at bounding box center [413, 202] width 6 height 6
radio input "true"
click at [519, 201] on label "420" at bounding box center [521, 199] width 83 height 17
click at [521, 201] on input "420" at bounding box center [524, 202] width 6 height 6
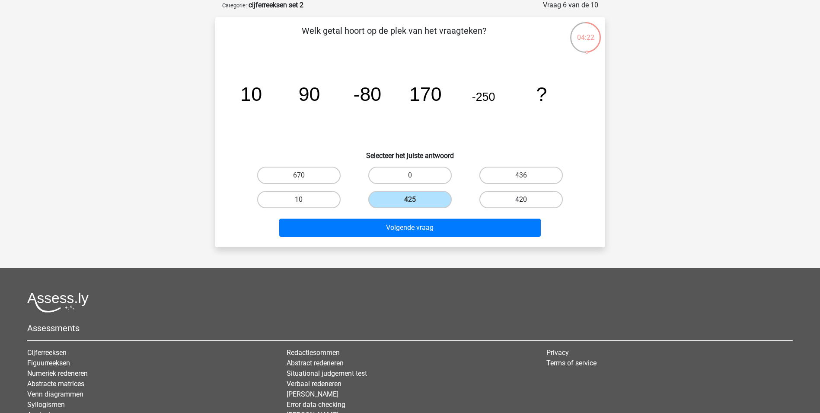
radio input "true"
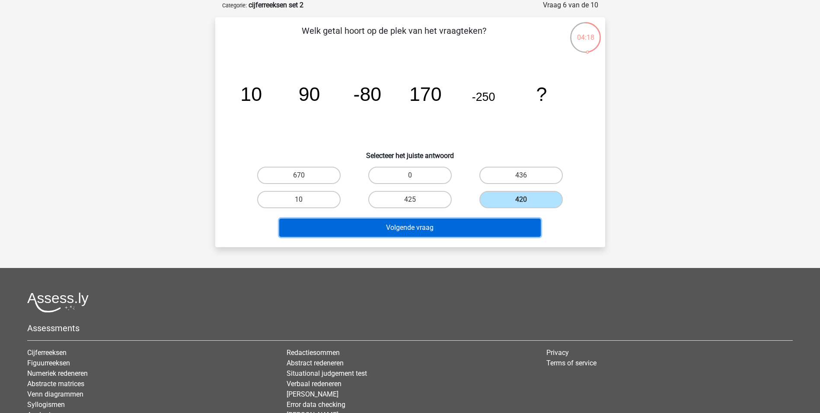
click at [475, 229] on button "Volgende vraag" at bounding box center [410, 227] width 262 height 18
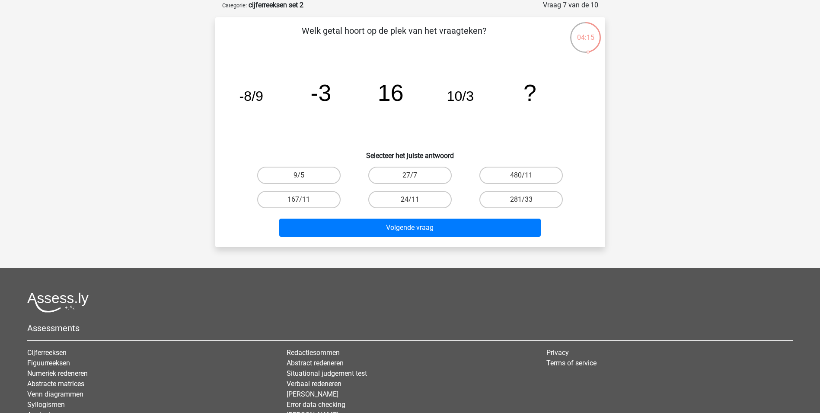
scroll to position [0, 0]
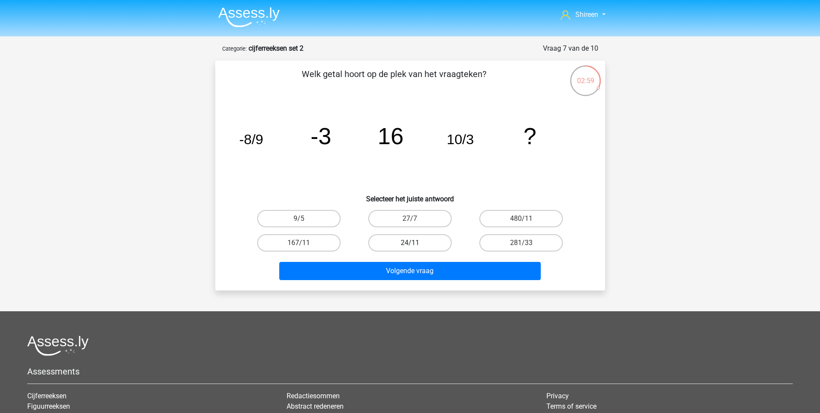
click at [413, 240] on label "24/11" at bounding box center [409, 242] width 83 height 17
click at [413, 243] on input "24/11" at bounding box center [413, 246] width 6 height 6
radio input "true"
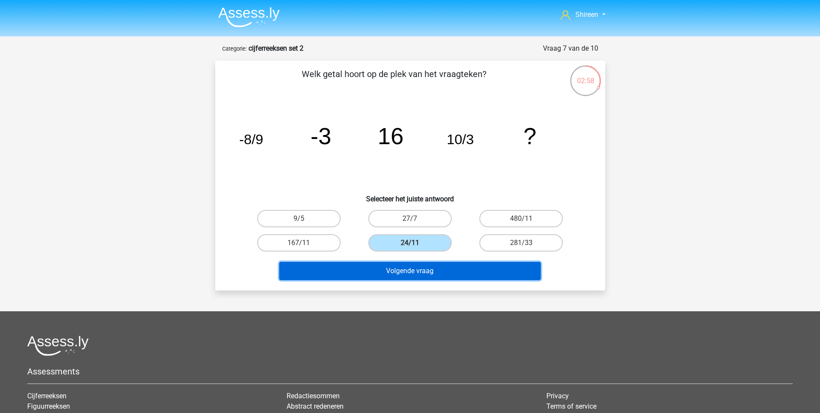
click at [456, 275] on button "Volgende vraag" at bounding box center [410, 271] width 262 height 18
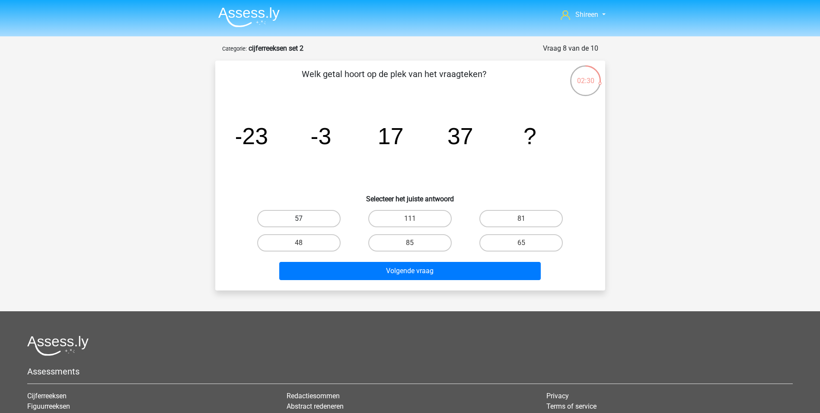
click at [326, 216] on label "57" at bounding box center [298, 218] width 83 height 17
click at [304, 218] on input "57" at bounding box center [302, 221] width 6 height 6
radio input "true"
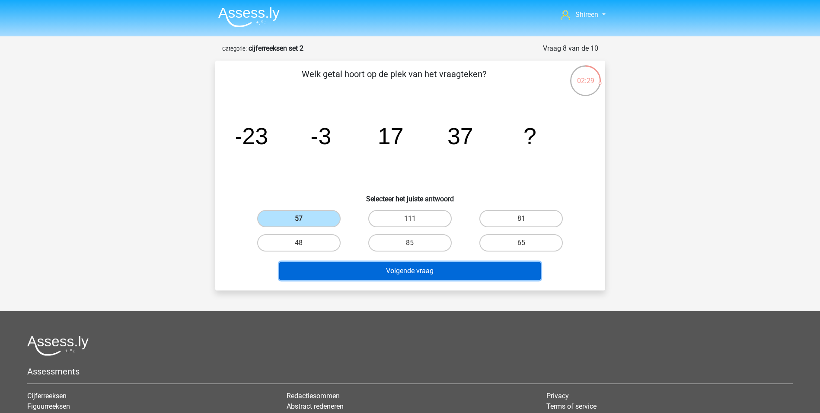
click at [465, 269] on button "Volgende vraag" at bounding box center [410, 271] width 262 height 18
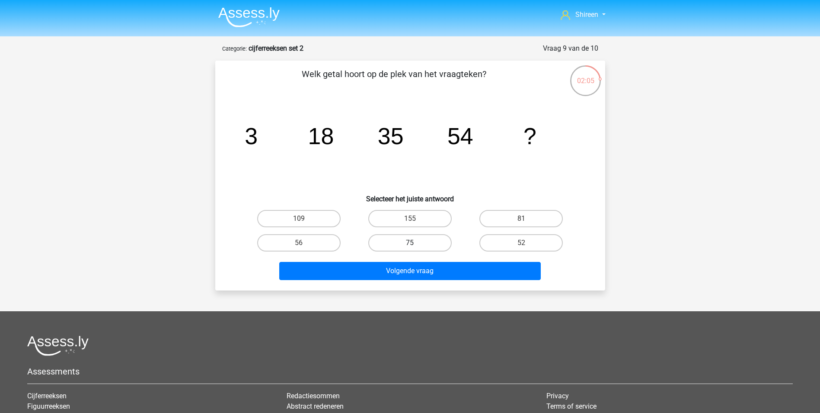
click at [436, 240] on label "75" at bounding box center [409, 242] width 83 height 17
click at [416, 243] on input "75" at bounding box center [413, 246] width 6 height 6
radio input "true"
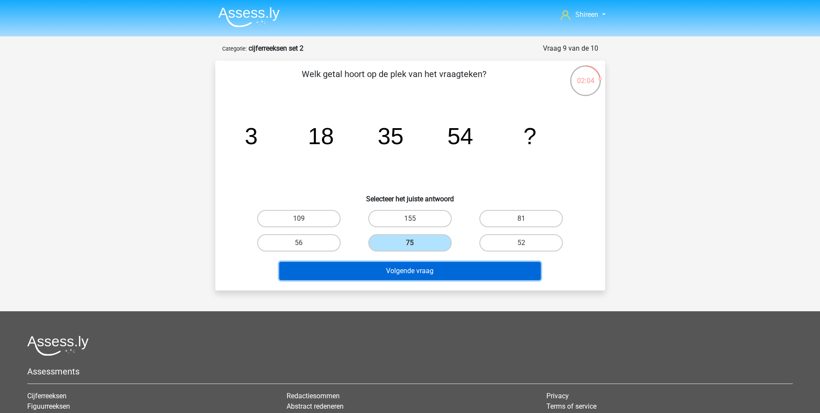
click at [439, 266] on button "Volgende vraag" at bounding box center [410, 271] width 262 height 18
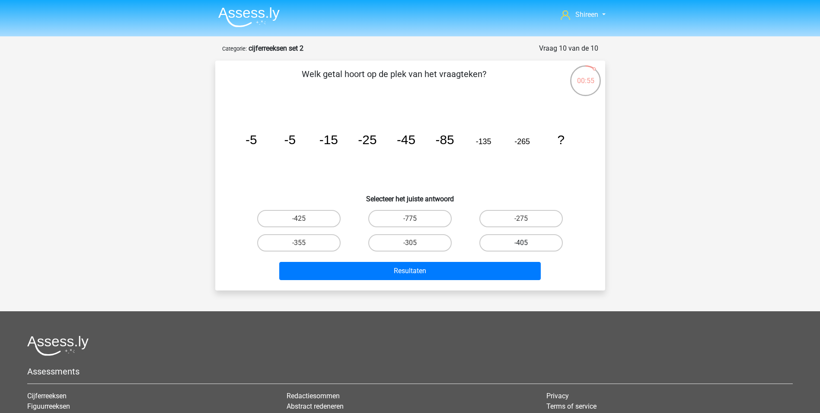
click at [531, 241] on label "-405" at bounding box center [521, 242] width 83 height 17
click at [527, 243] on input "-405" at bounding box center [524, 246] width 6 height 6
radio input "true"
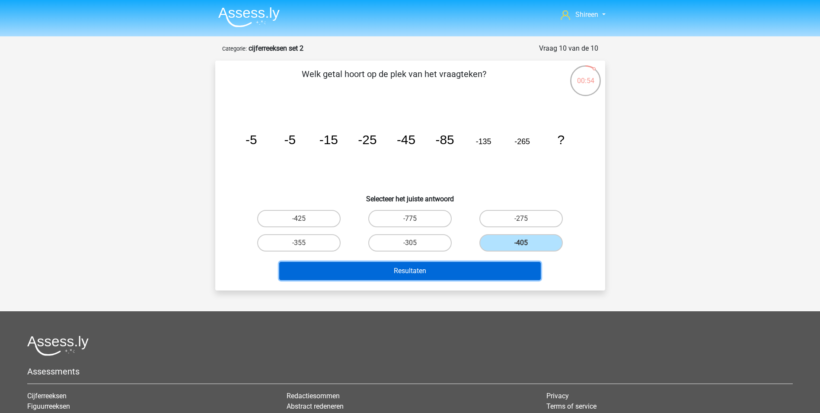
click at [432, 264] on button "Resultaten" at bounding box center [410, 271] width 262 height 18
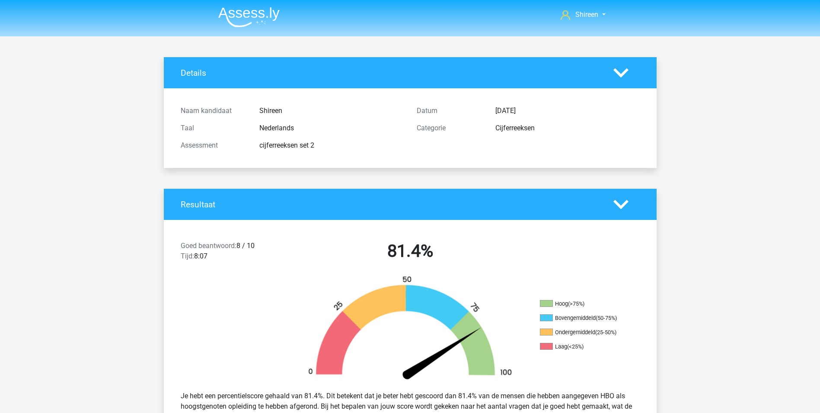
scroll to position [43, 0]
